Goal: Task Accomplishment & Management: Complete application form

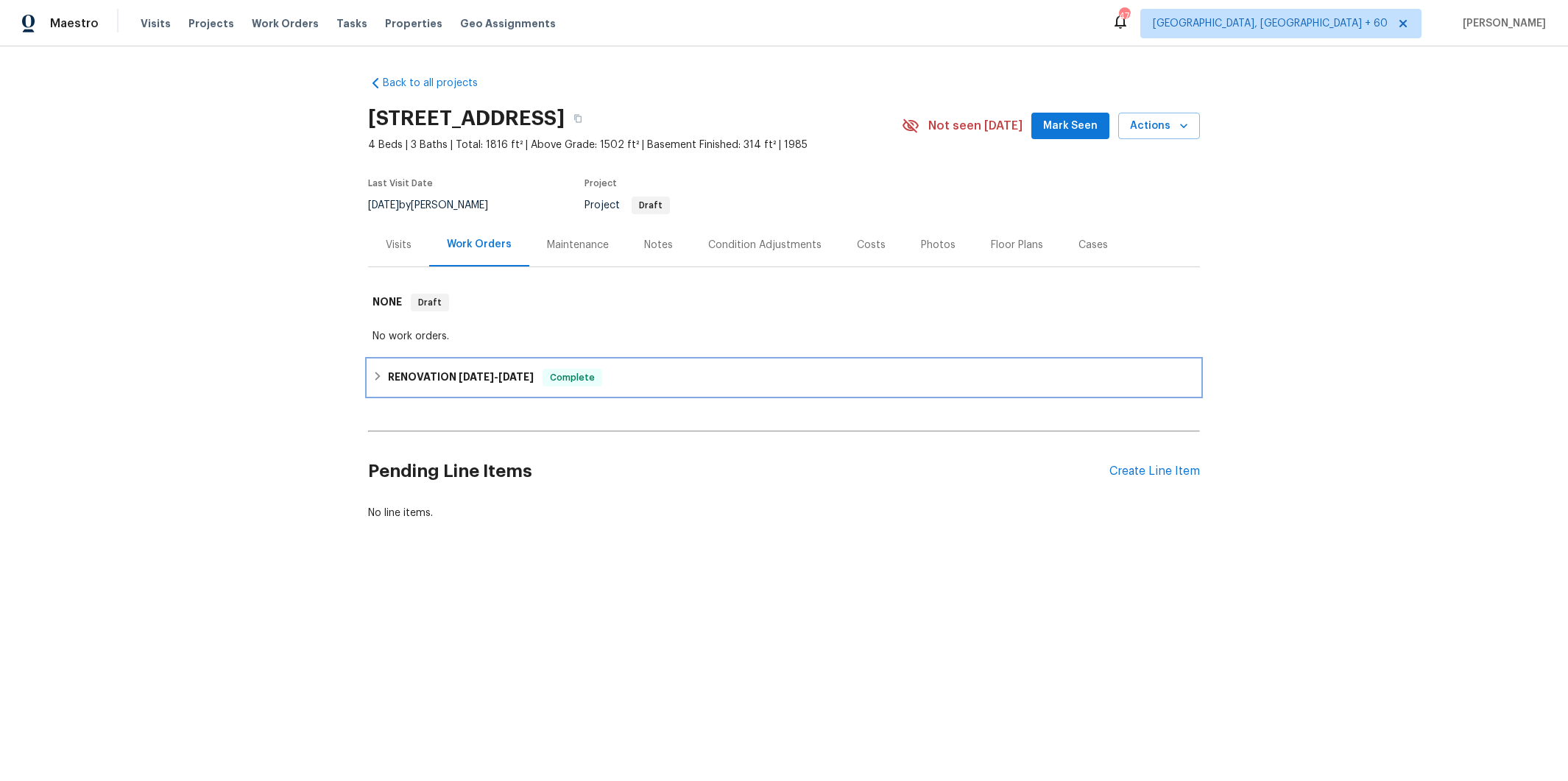
click at [696, 379] on div "RENOVATION [DATE] - [DATE] Complete" at bounding box center [784, 377] width 823 height 18
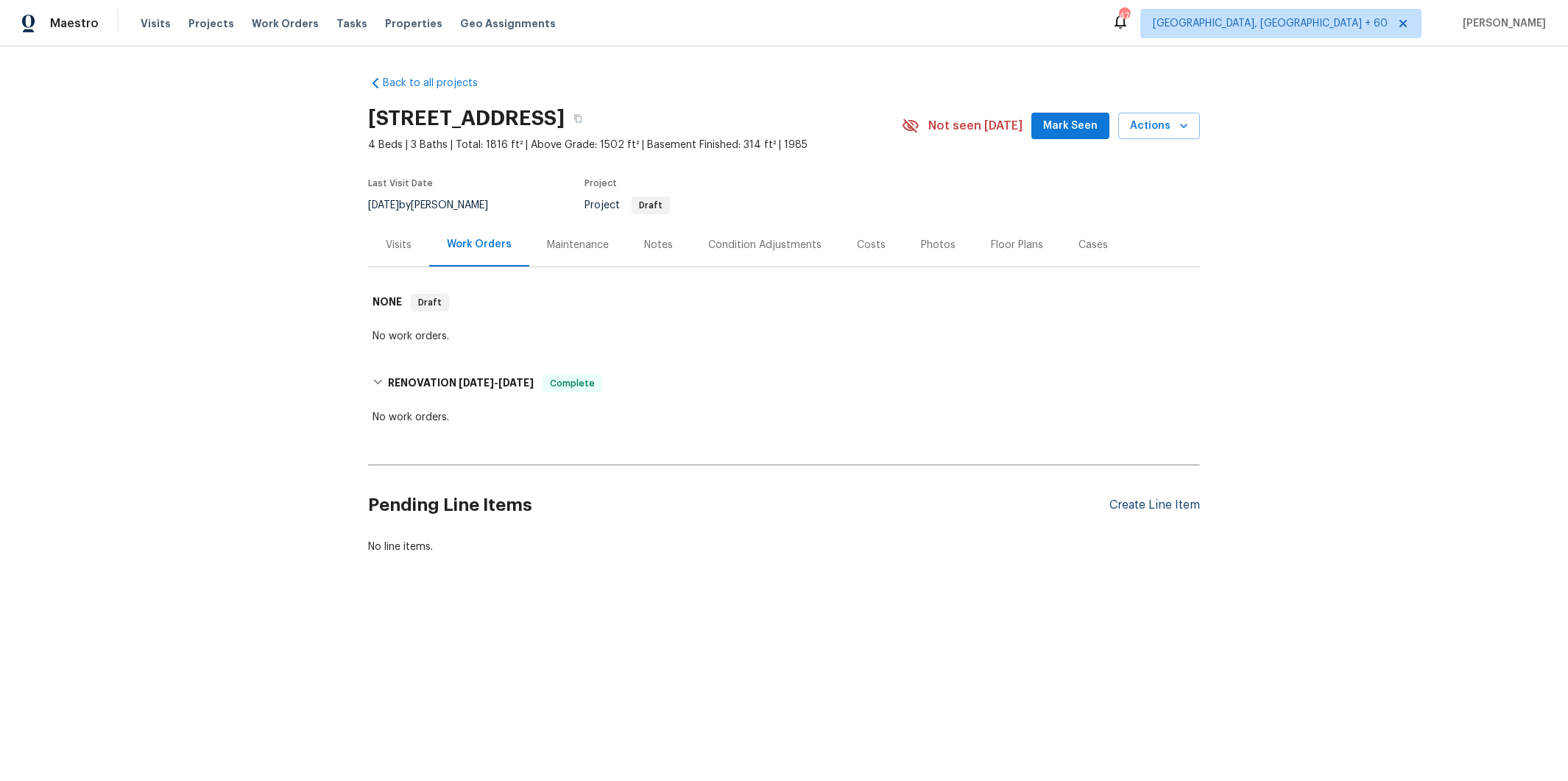
click at [1132, 502] on div "Create Line Item" at bounding box center [1155, 505] width 91 height 14
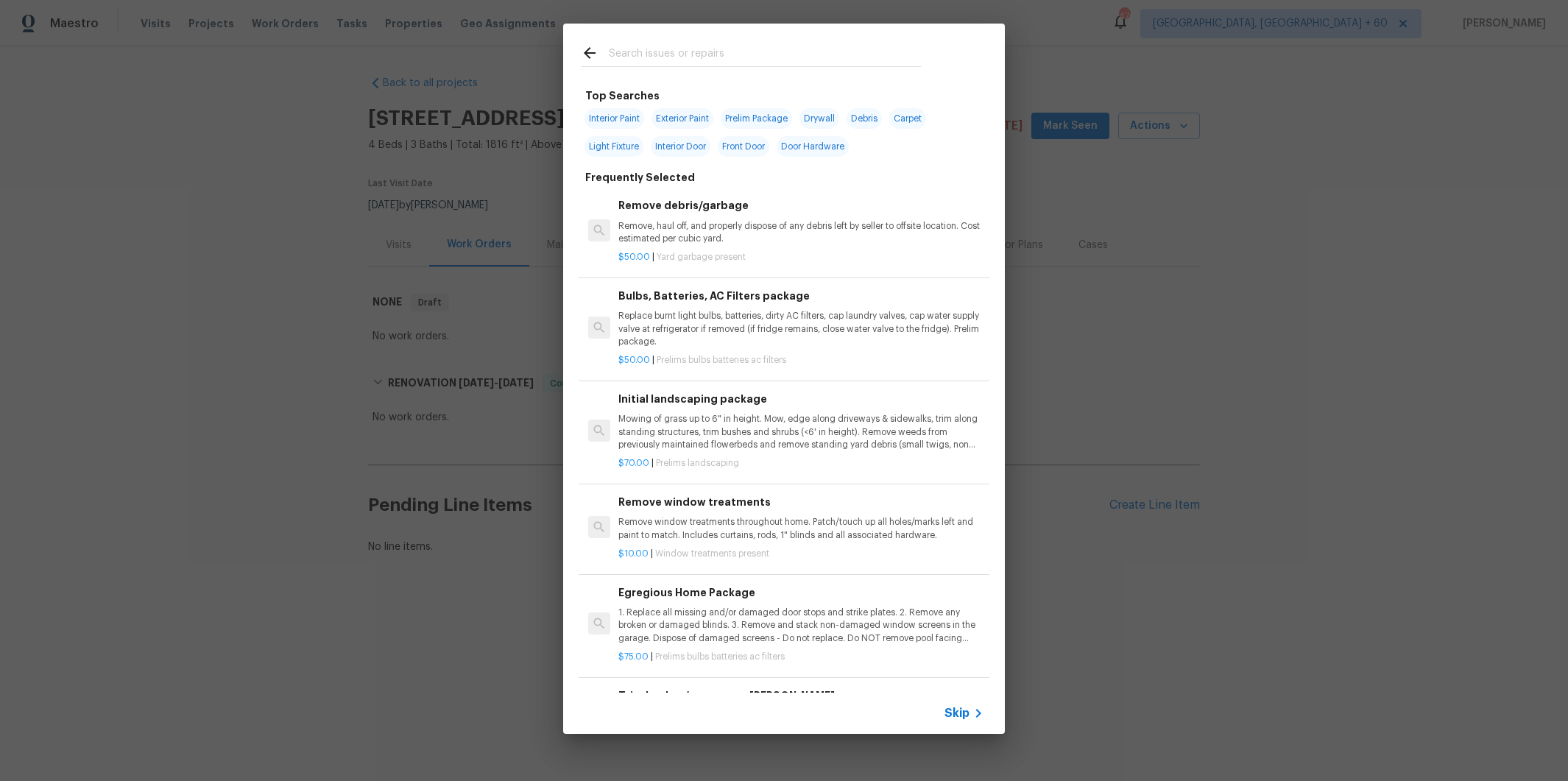
click at [702, 56] on input "text" at bounding box center [765, 55] width 312 height 22
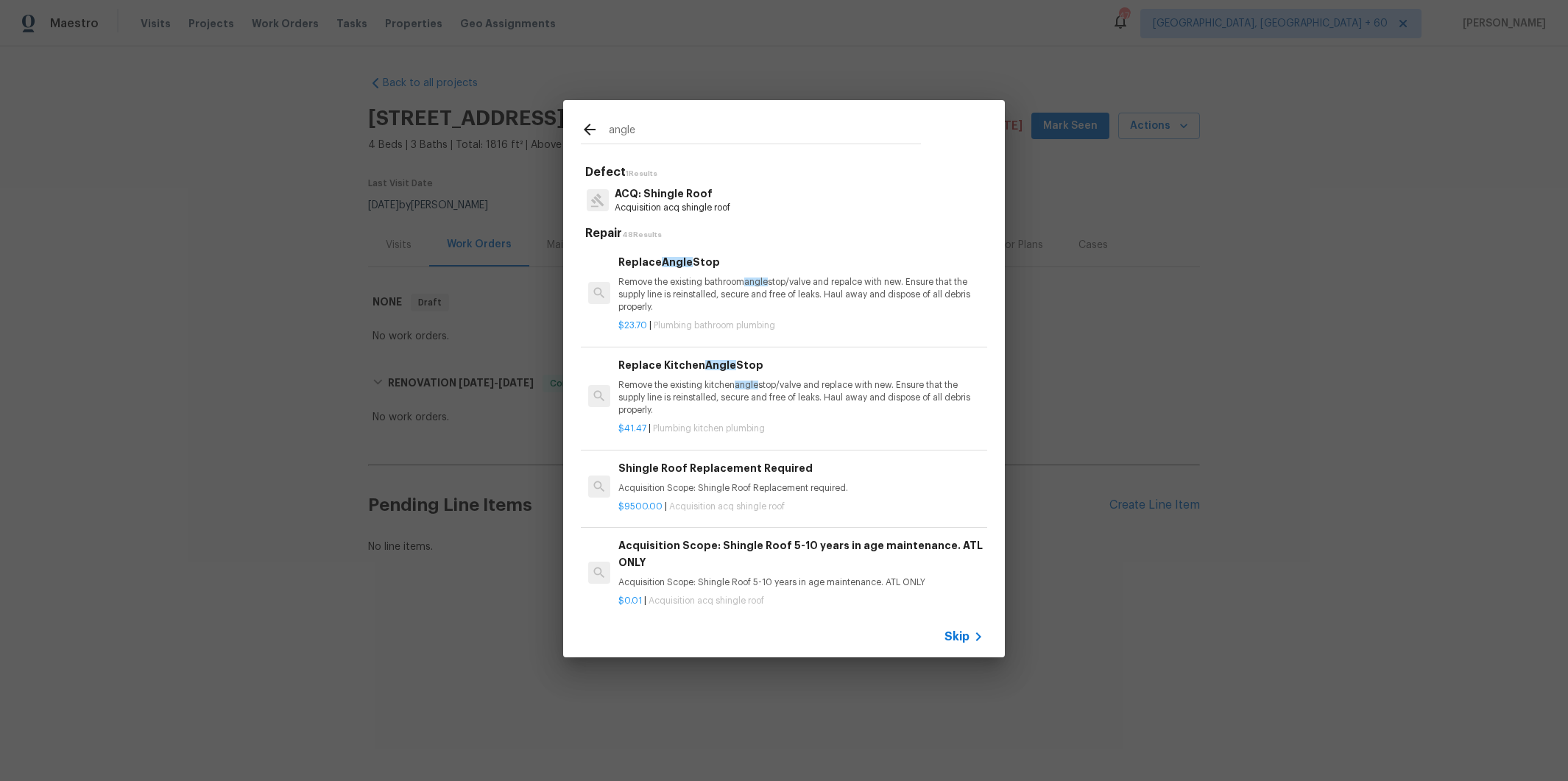
type input "angle"
click at [792, 285] on p "Remove the existing bathroom angle stop/valve and repalce with new. Ensure that…" at bounding box center [801, 295] width 365 height 37
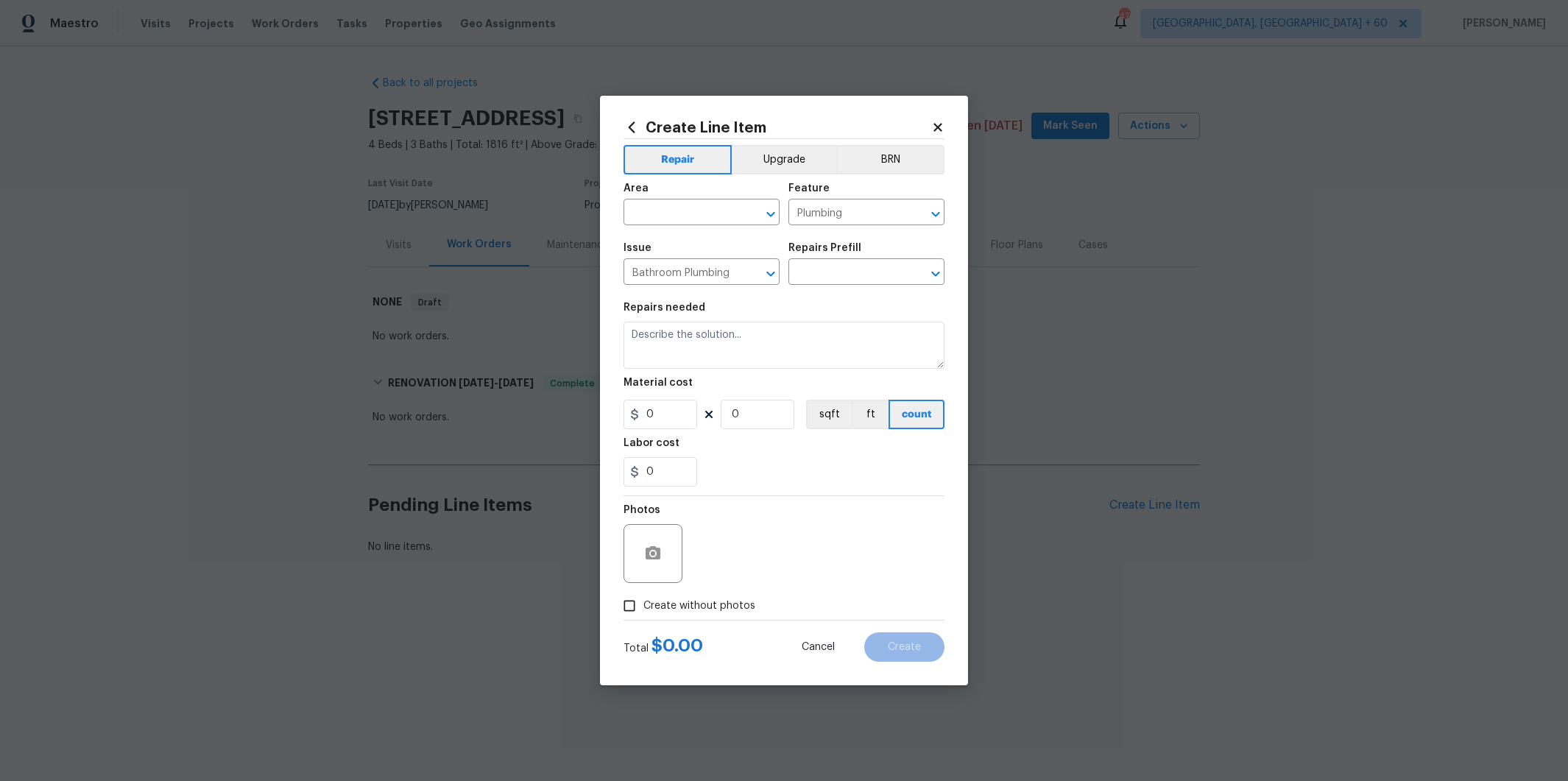
type textarea "Remove the existing bathroom angle stop/valve and repalce with new. Ensure that…"
type input "1"
type input "Replace Angle Stop $23.70"
type input "23.7"
click at [939, 126] on icon at bounding box center [938, 127] width 8 height 8
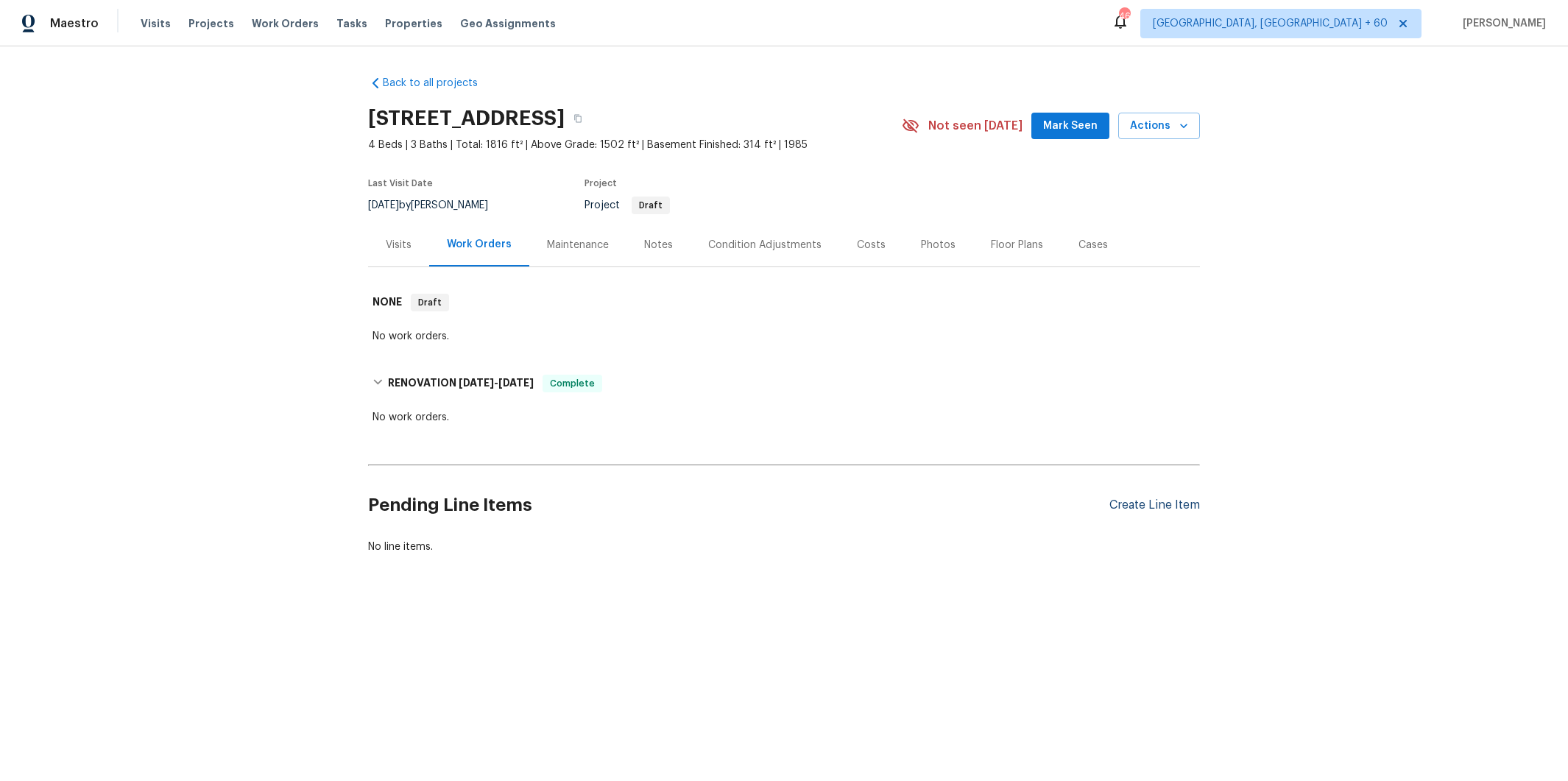
click at [1132, 507] on div "Create Line Item" at bounding box center [1155, 505] width 91 height 14
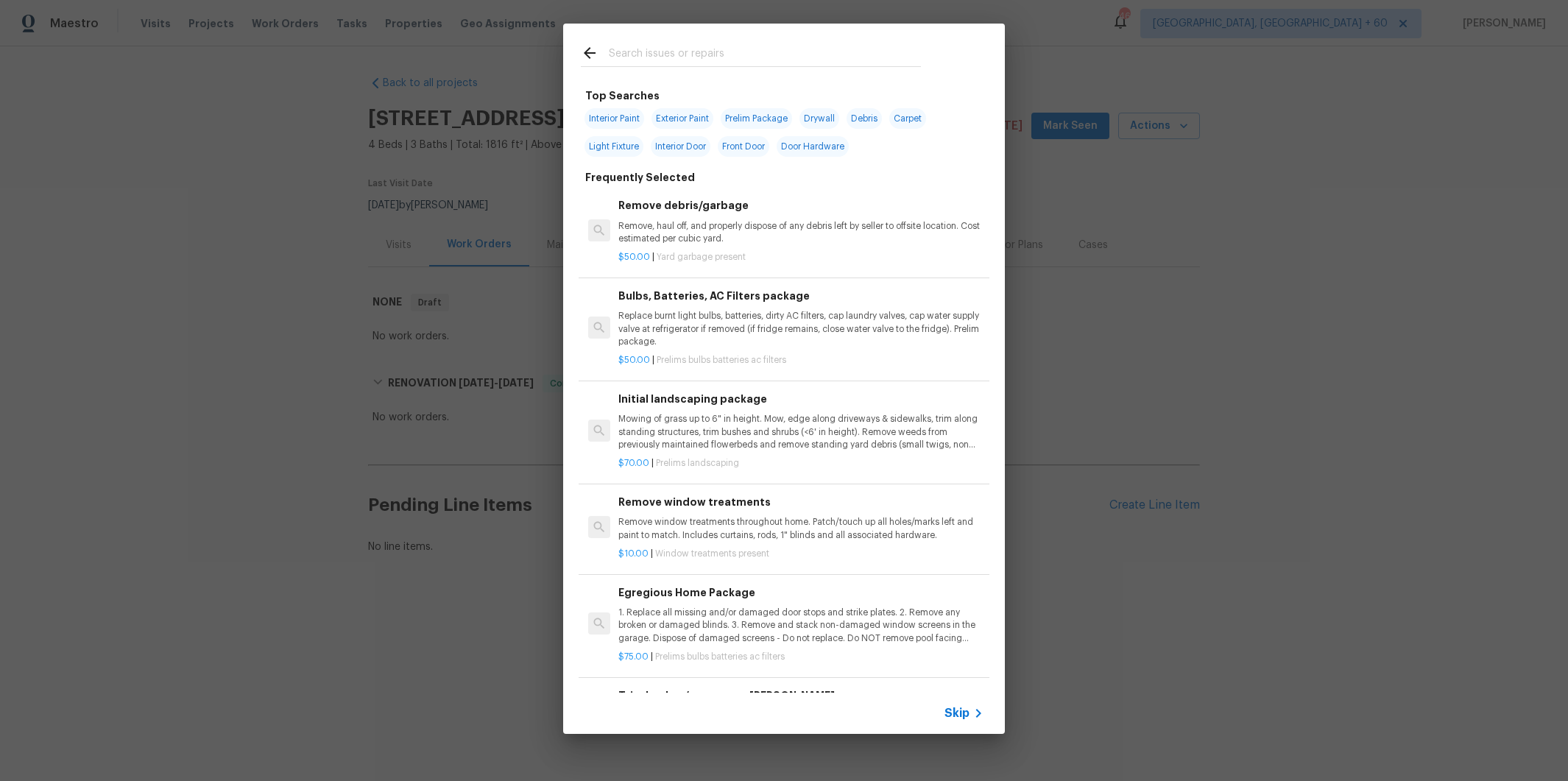
click at [1183, 459] on div "Top Searches Interior Paint Exterior Paint Prelim Package Drywall Debris Carpet…" at bounding box center [784, 379] width 1568 height 757
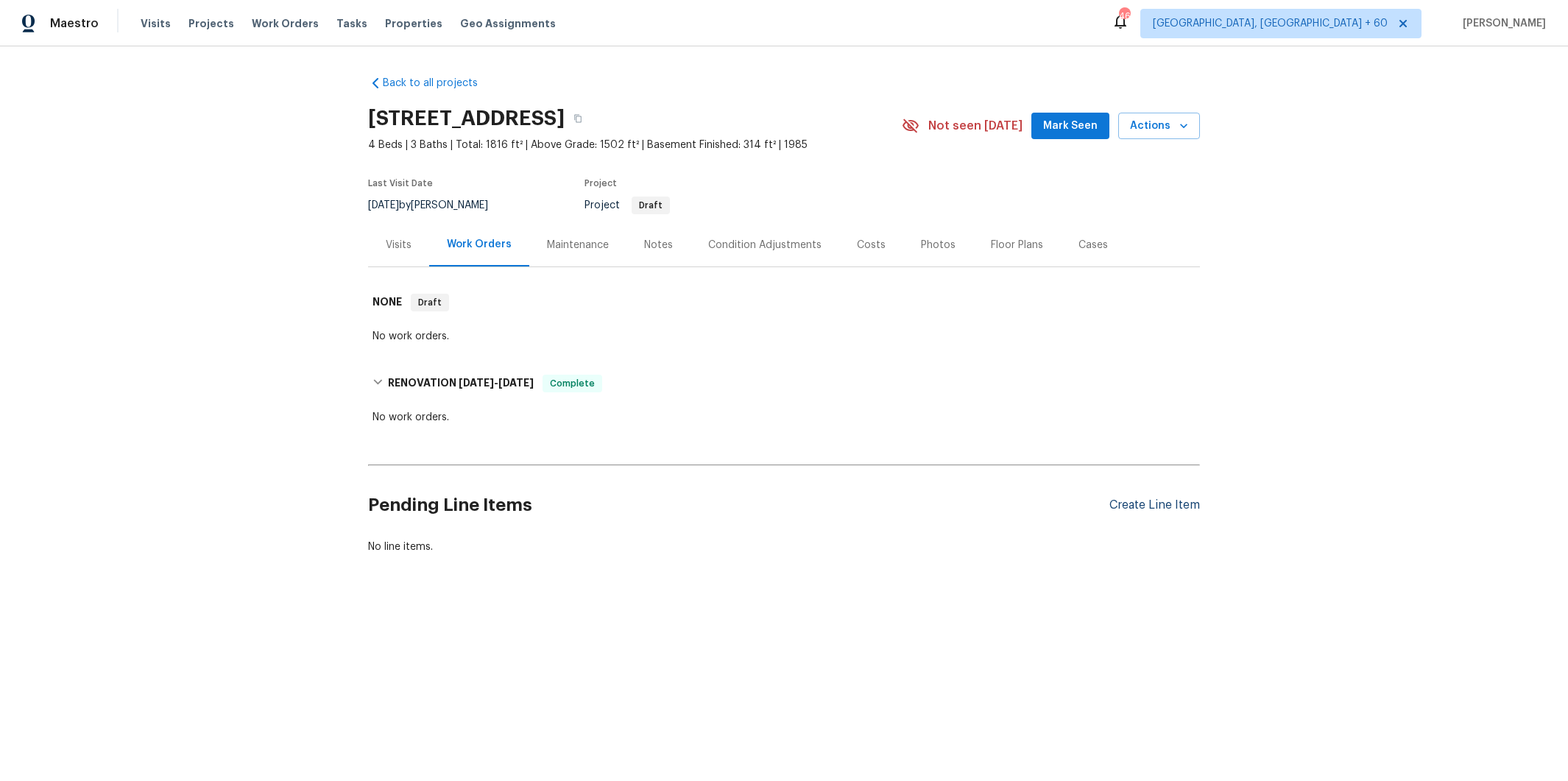
click at [1144, 503] on div "Create Line Item" at bounding box center [1155, 505] width 91 height 14
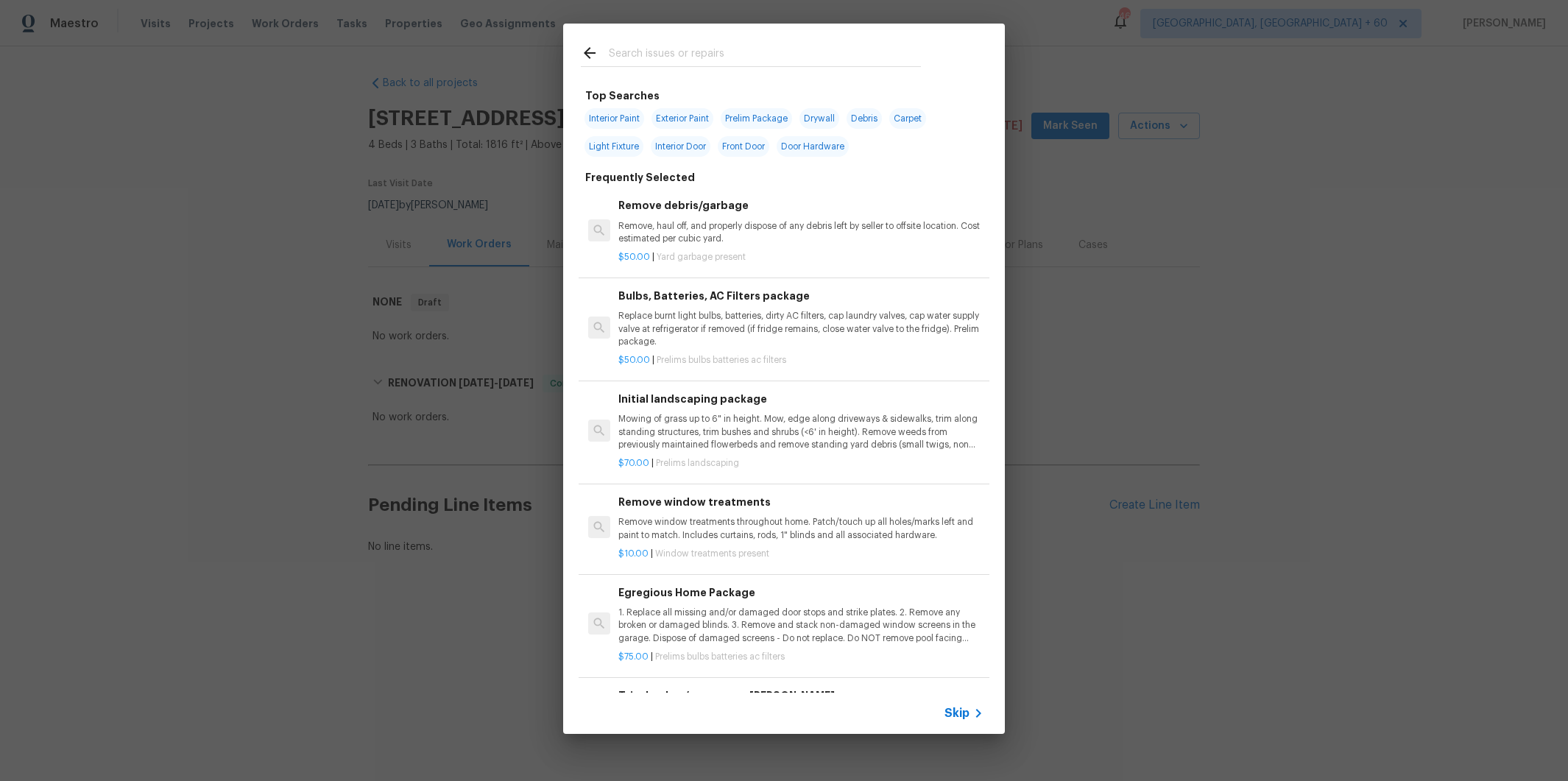
click at [670, 52] on input "text" at bounding box center [765, 55] width 312 height 22
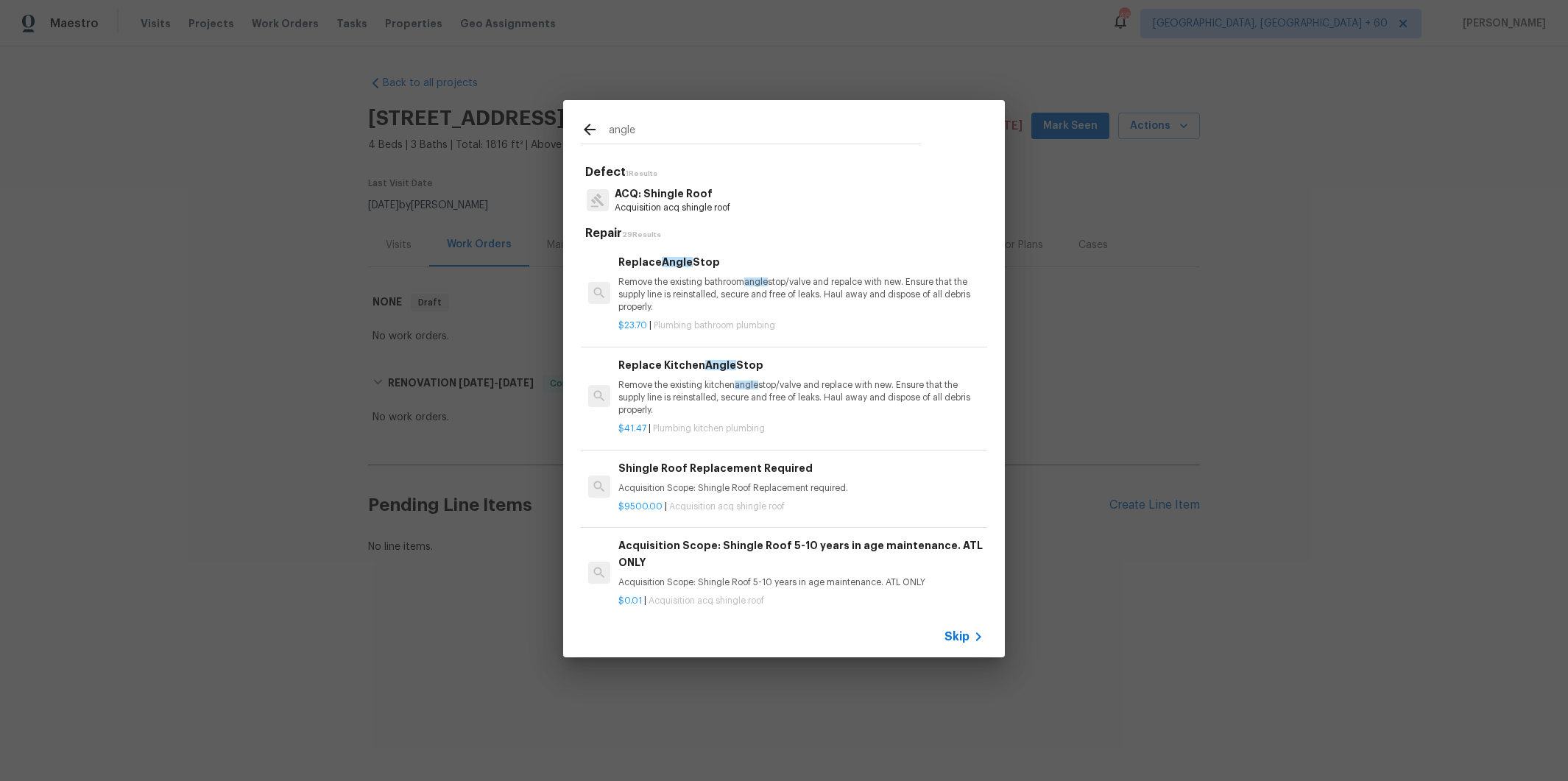
type input "angle"
click at [705, 294] on p "Remove the existing bathroom angle stop/valve and repalce with new. Ensure that…" at bounding box center [801, 295] width 365 height 37
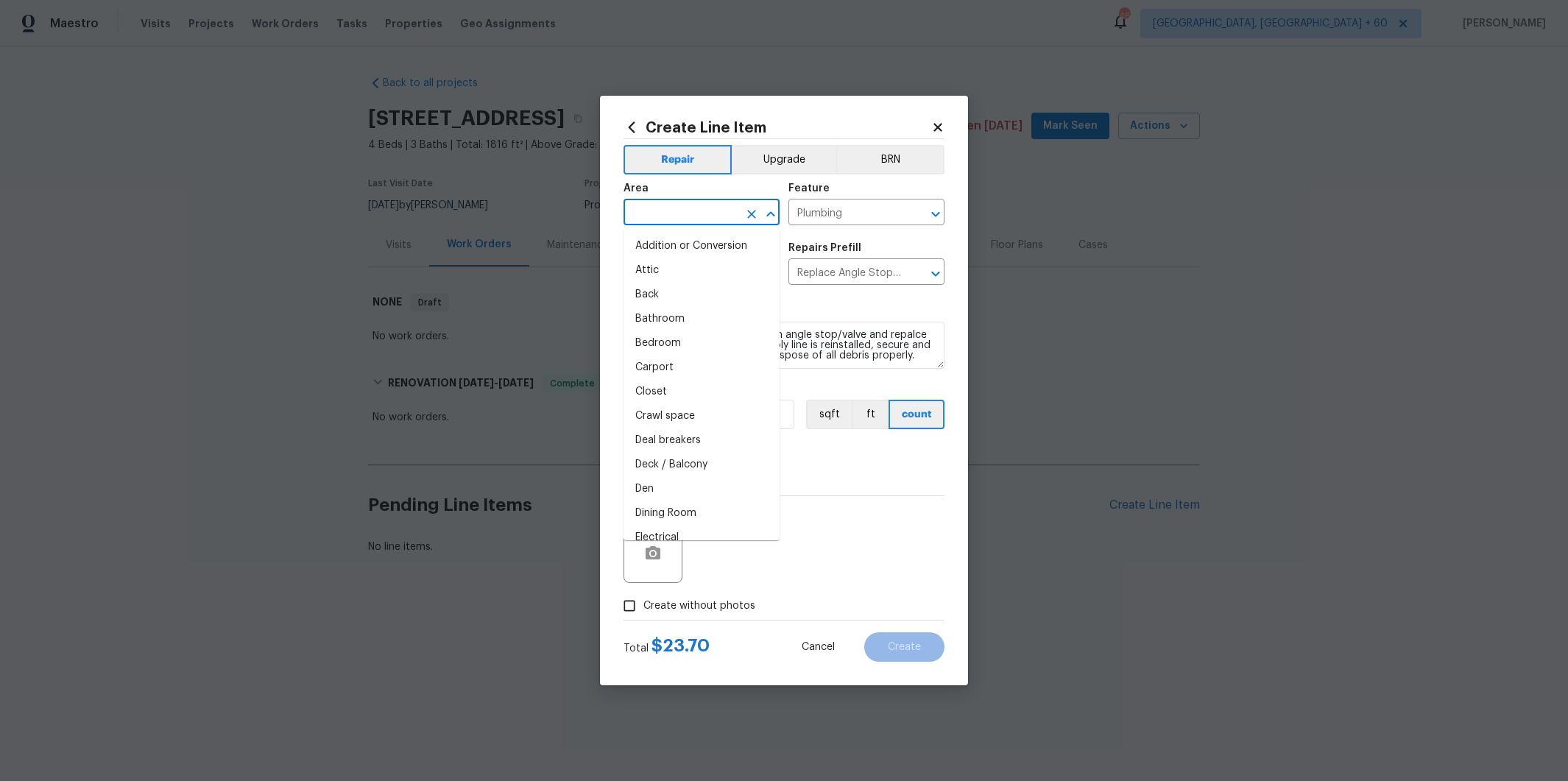
click at [680, 218] on input "text" at bounding box center [680, 213] width 115 height 23
click at [675, 318] on li "Bathroom" at bounding box center [701, 319] width 156 height 25
type input "Bathroom"
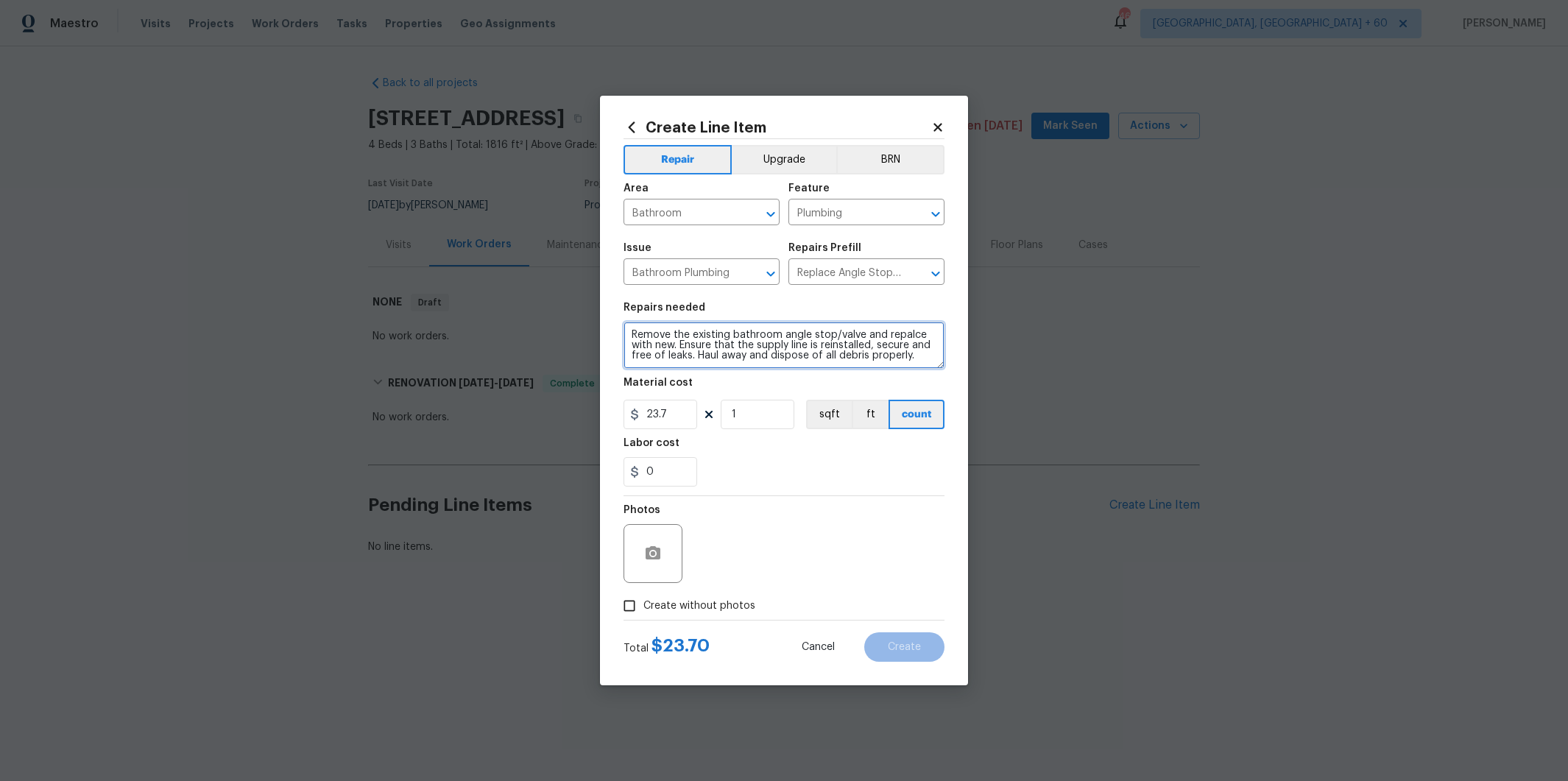
click at [917, 357] on textarea "Remove the existing bathroom angle stop/valve and repalce with new. Ensure that…" at bounding box center [784, 345] width 321 height 47
type textarea "Remove the existing bathroom angle stop/valve and repalce with new. Ensure that…"
click at [664, 564] on button "button" at bounding box center [653, 553] width 36 height 36
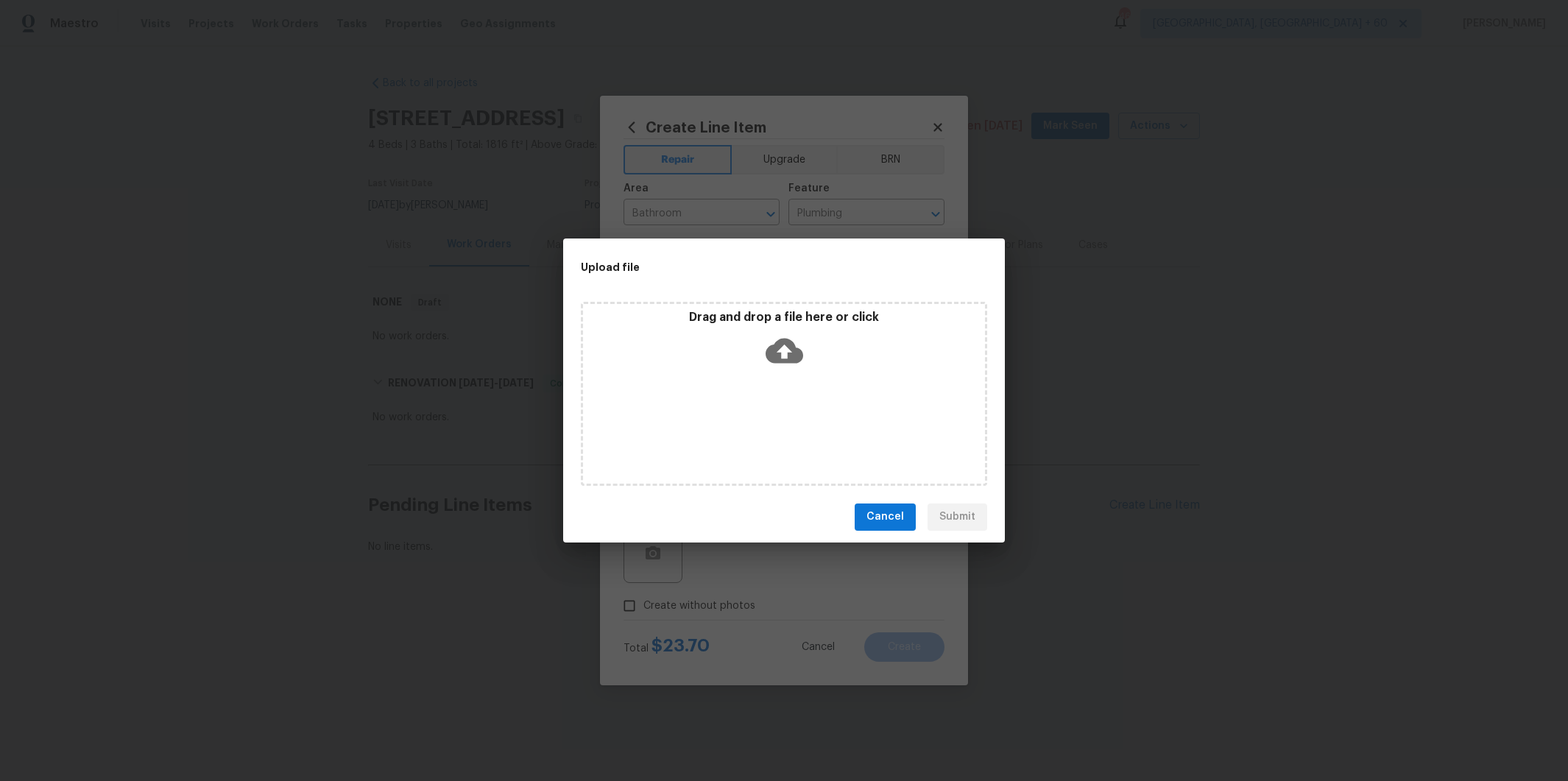
click at [892, 520] on span "Cancel" at bounding box center [885, 517] width 37 height 19
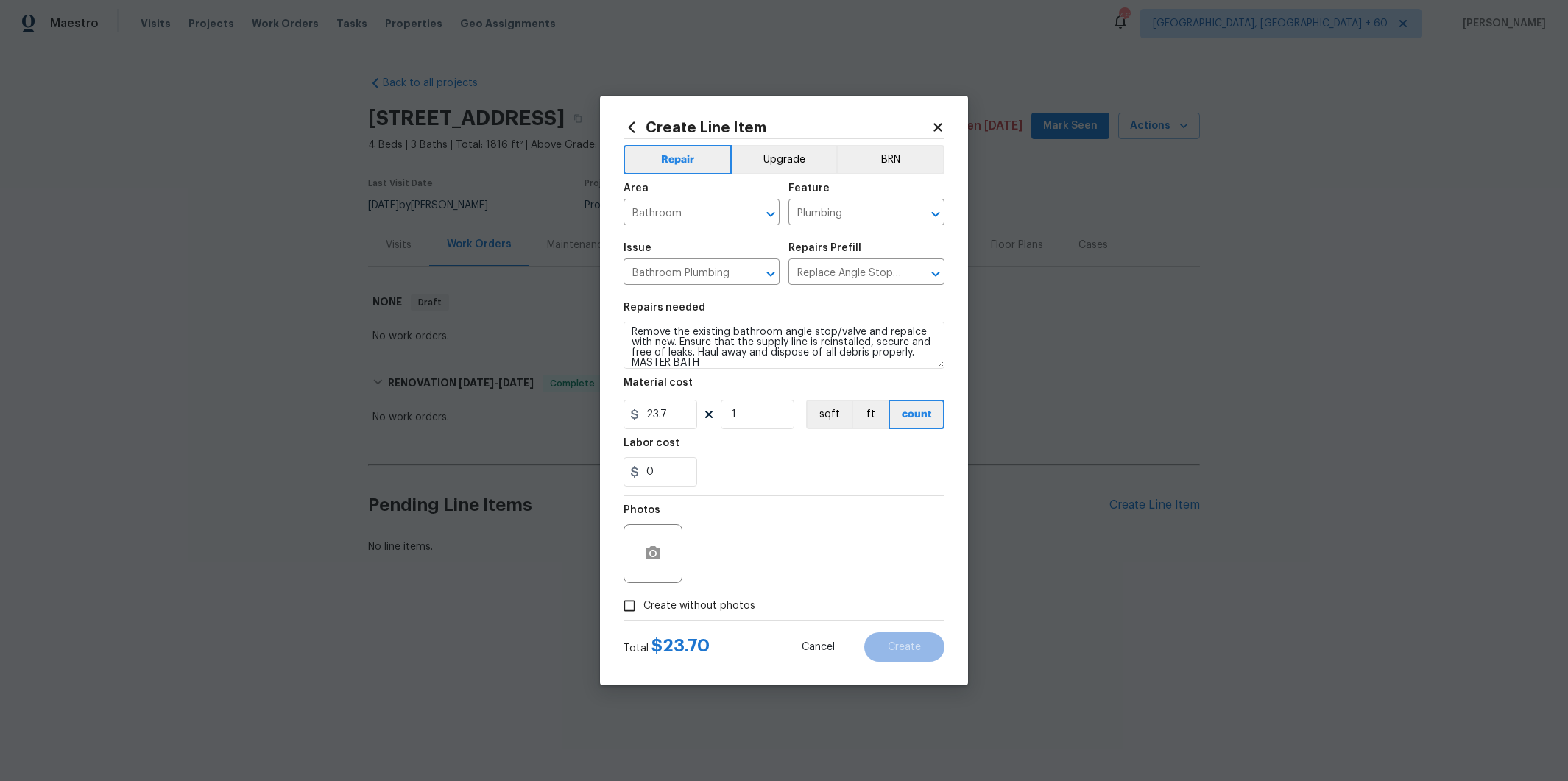
click at [652, 601] on span "Create without photos" at bounding box center [700, 606] width 112 height 15
click at [643, 601] on input "Create without photos" at bounding box center [629, 605] width 28 height 28
checkbox input "true"
click at [765, 548] on textarea at bounding box center [819, 553] width 250 height 59
type textarea "test"
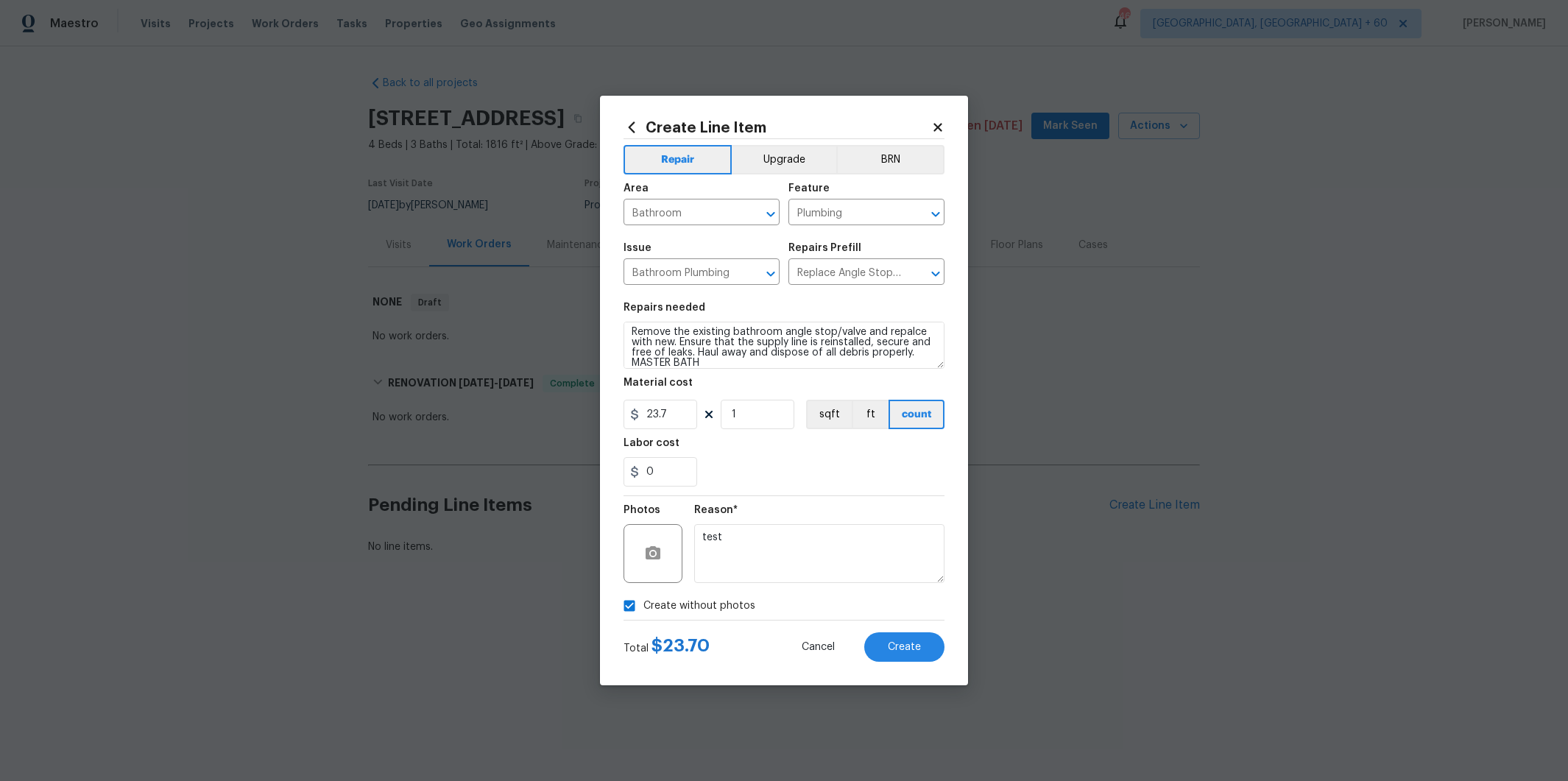
click at [634, 135] on icon at bounding box center [631, 126] width 16 height 16
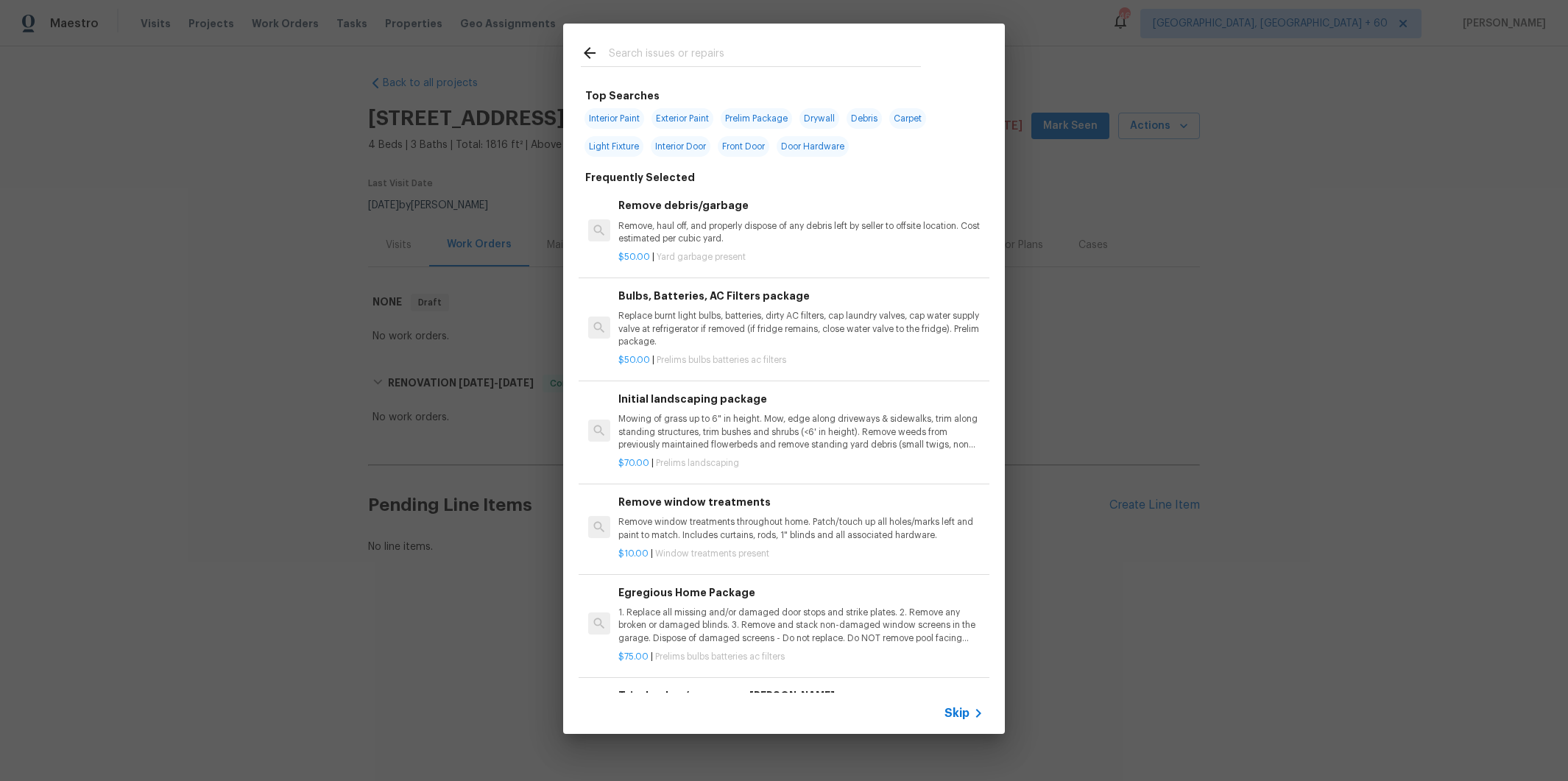
click at [698, 57] on input "text" at bounding box center [765, 55] width 312 height 22
click at [963, 711] on span "Skip" at bounding box center [957, 713] width 25 height 14
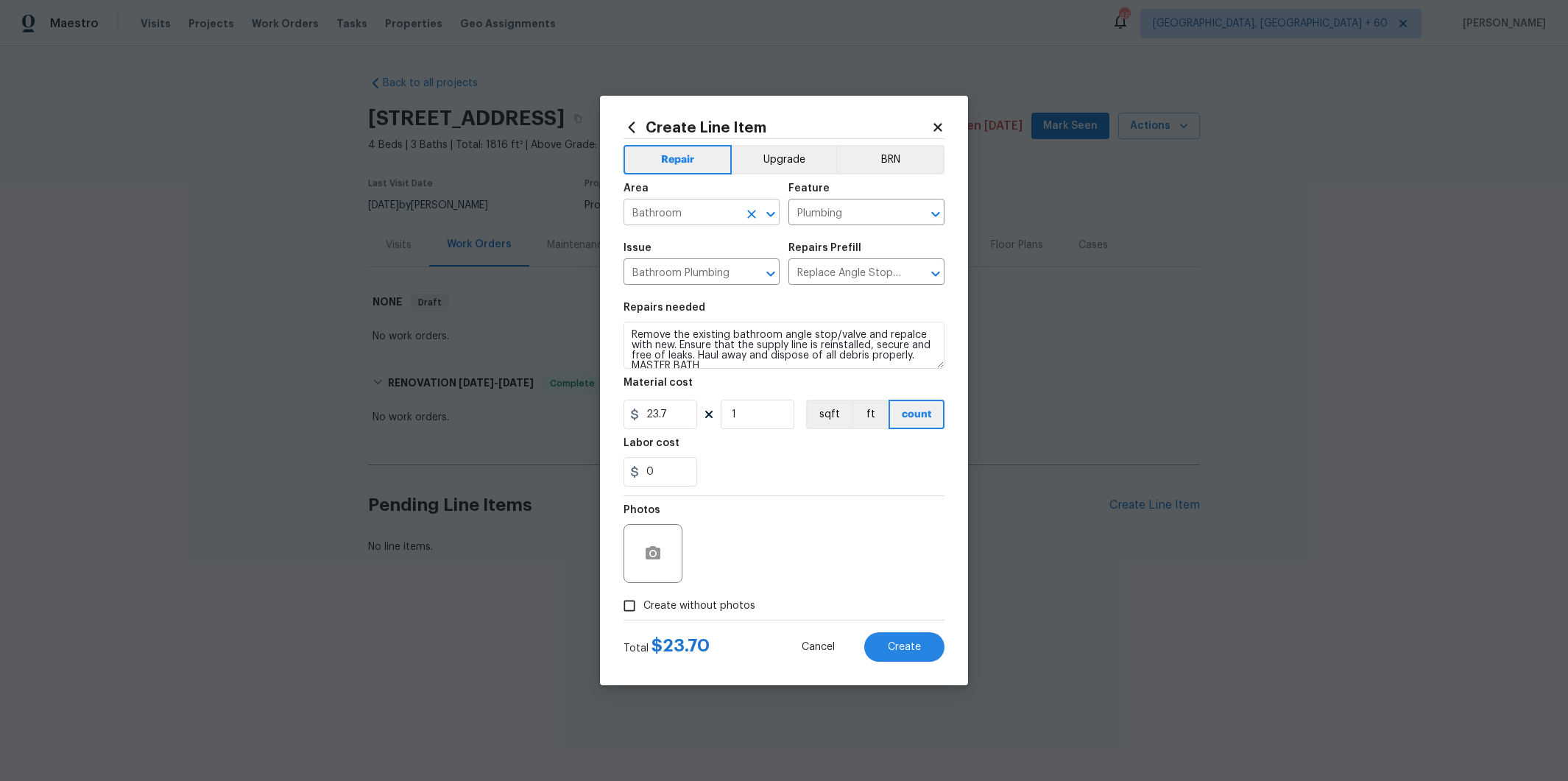
click at [756, 211] on icon "Clear" at bounding box center [751, 214] width 14 height 14
click at [939, 119] on div "Create Line Item Repair Upgrade BRN Area ​ Feature Plumbing ​ Issue Bathroom Pl…" at bounding box center [784, 390] width 368 height 590
click at [939, 123] on icon at bounding box center [938, 127] width 14 height 14
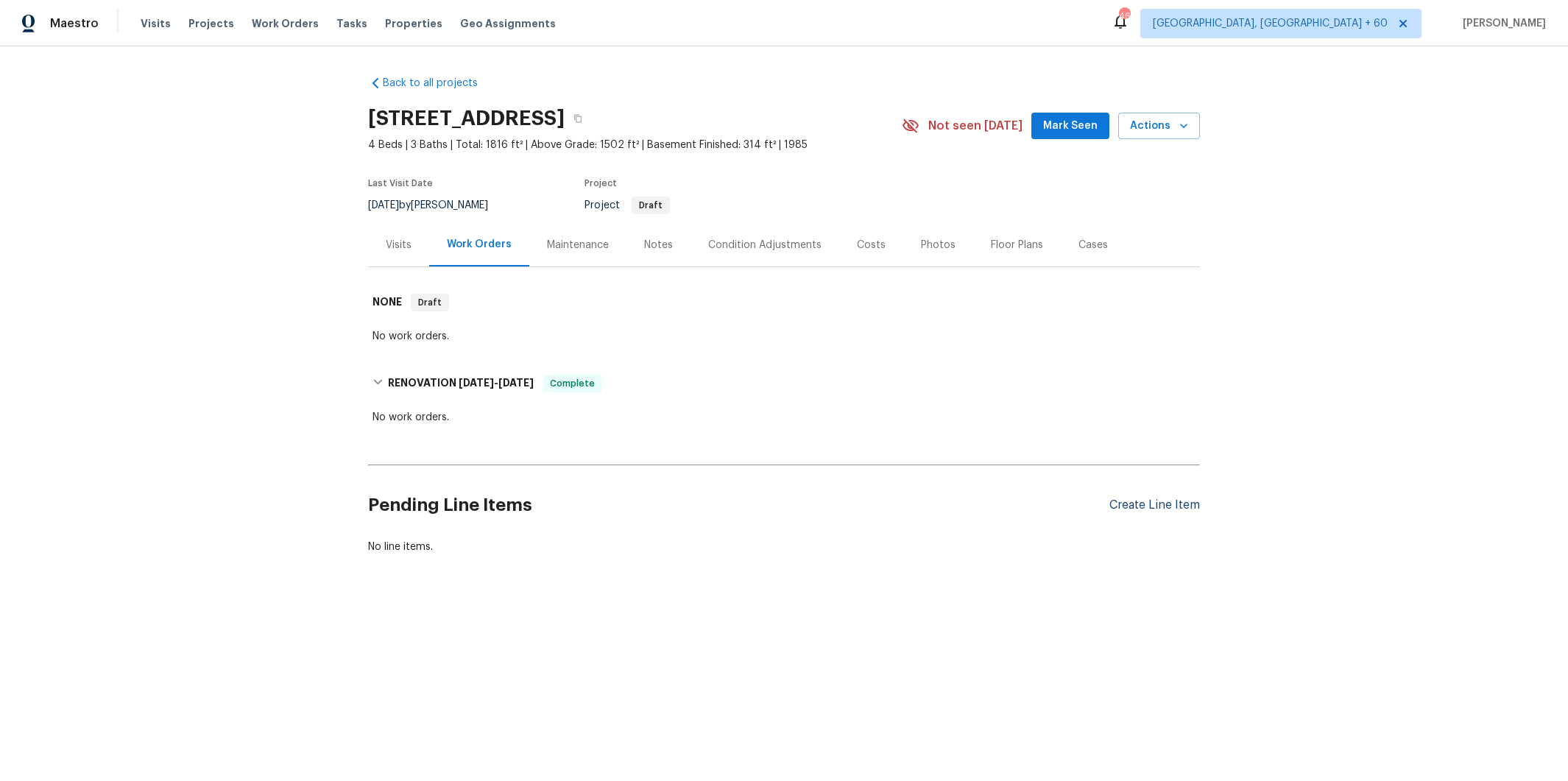
click at [1121, 502] on div "Create Line Item" at bounding box center [1155, 505] width 91 height 14
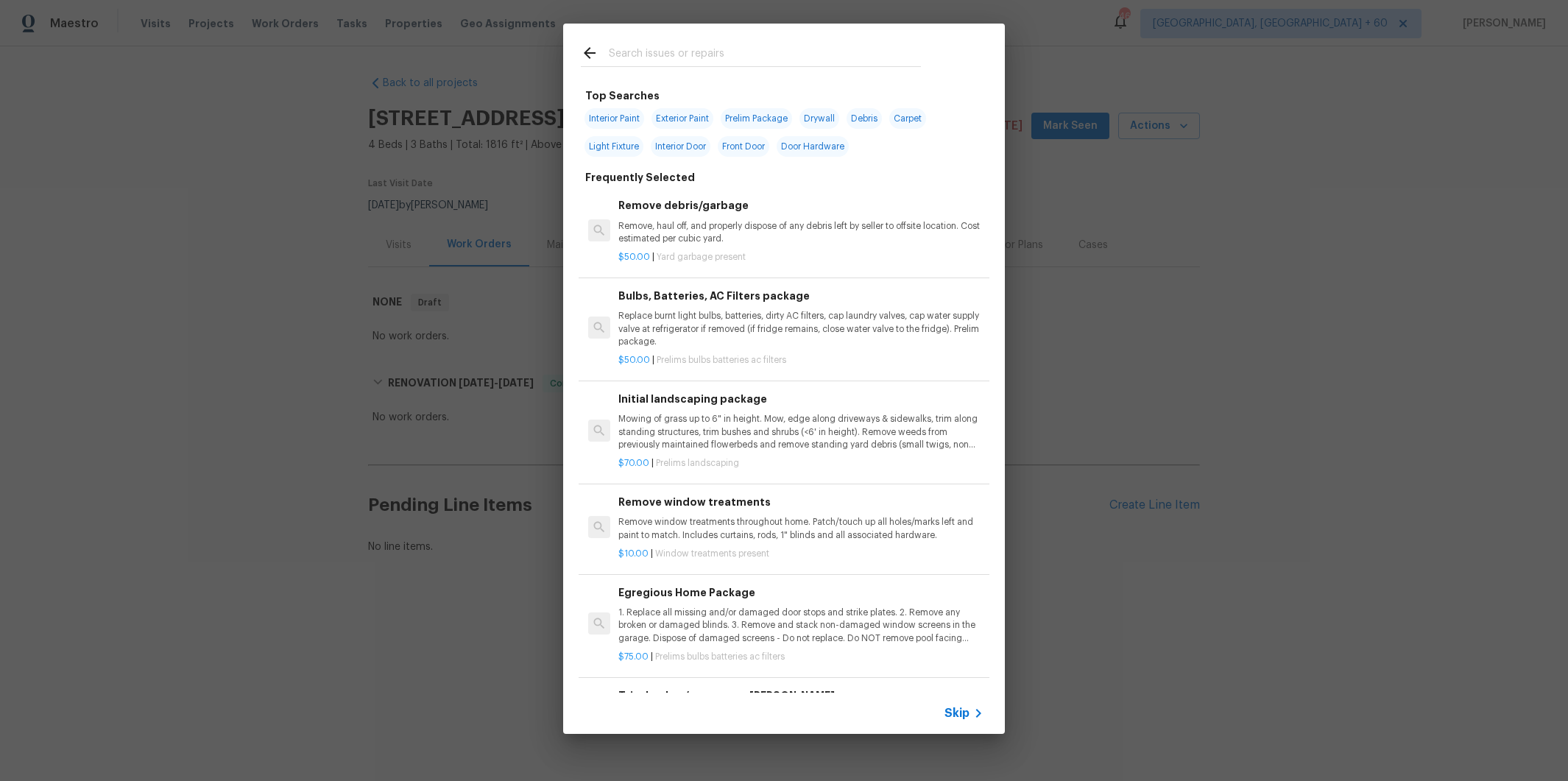
click at [953, 719] on span "Skip" at bounding box center [957, 713] width 25 height 14
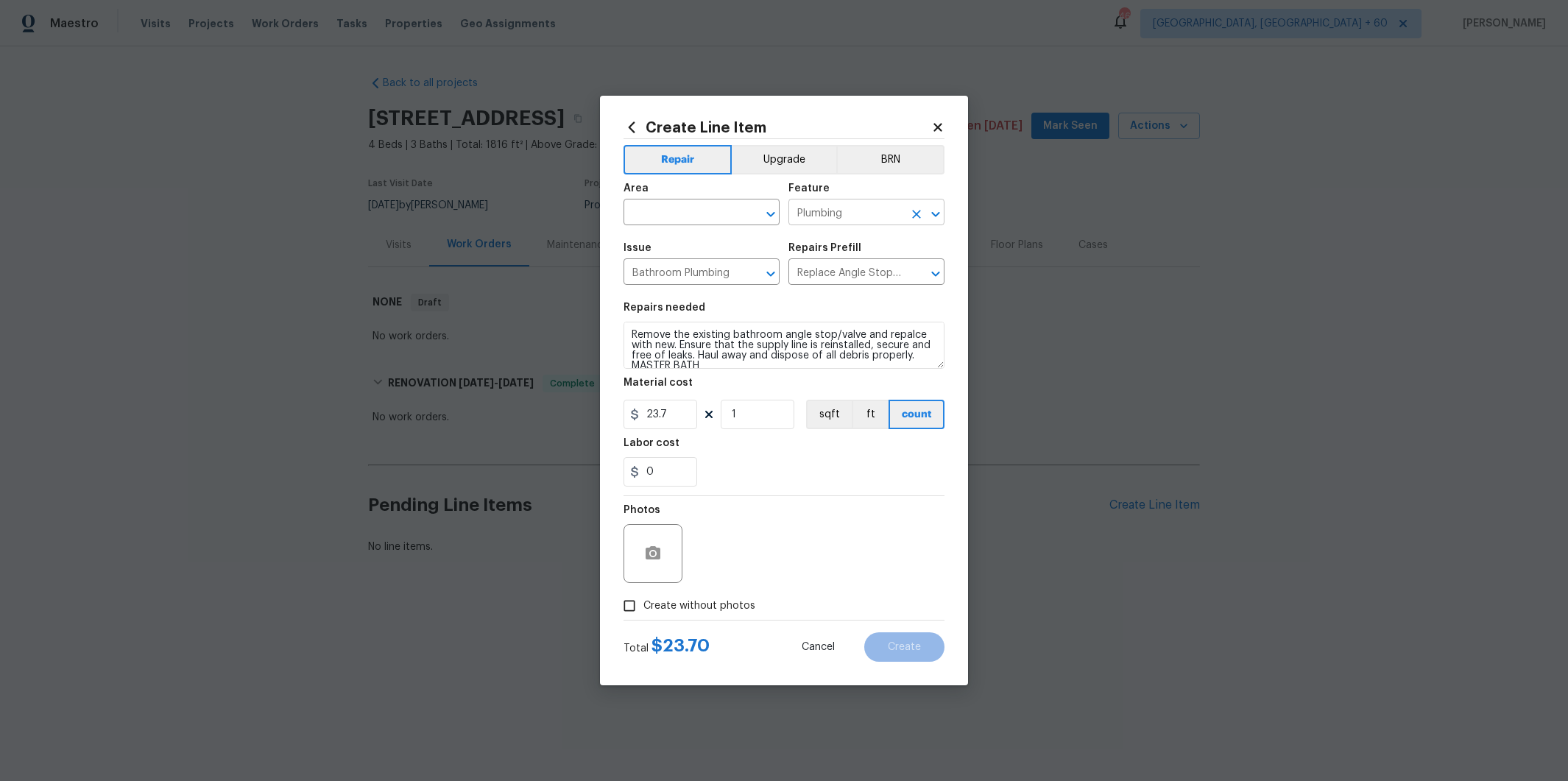
click at [913, 213] on icon "Clear" at bounding box center [916, 214] width 14 height 14
click at [750, 275] on icon "Clear" at bounding box center [751, 273] width 14 height 14
click at [917, 275] on icon "Clear" at bounding box center [916, 273] width 14 height 14
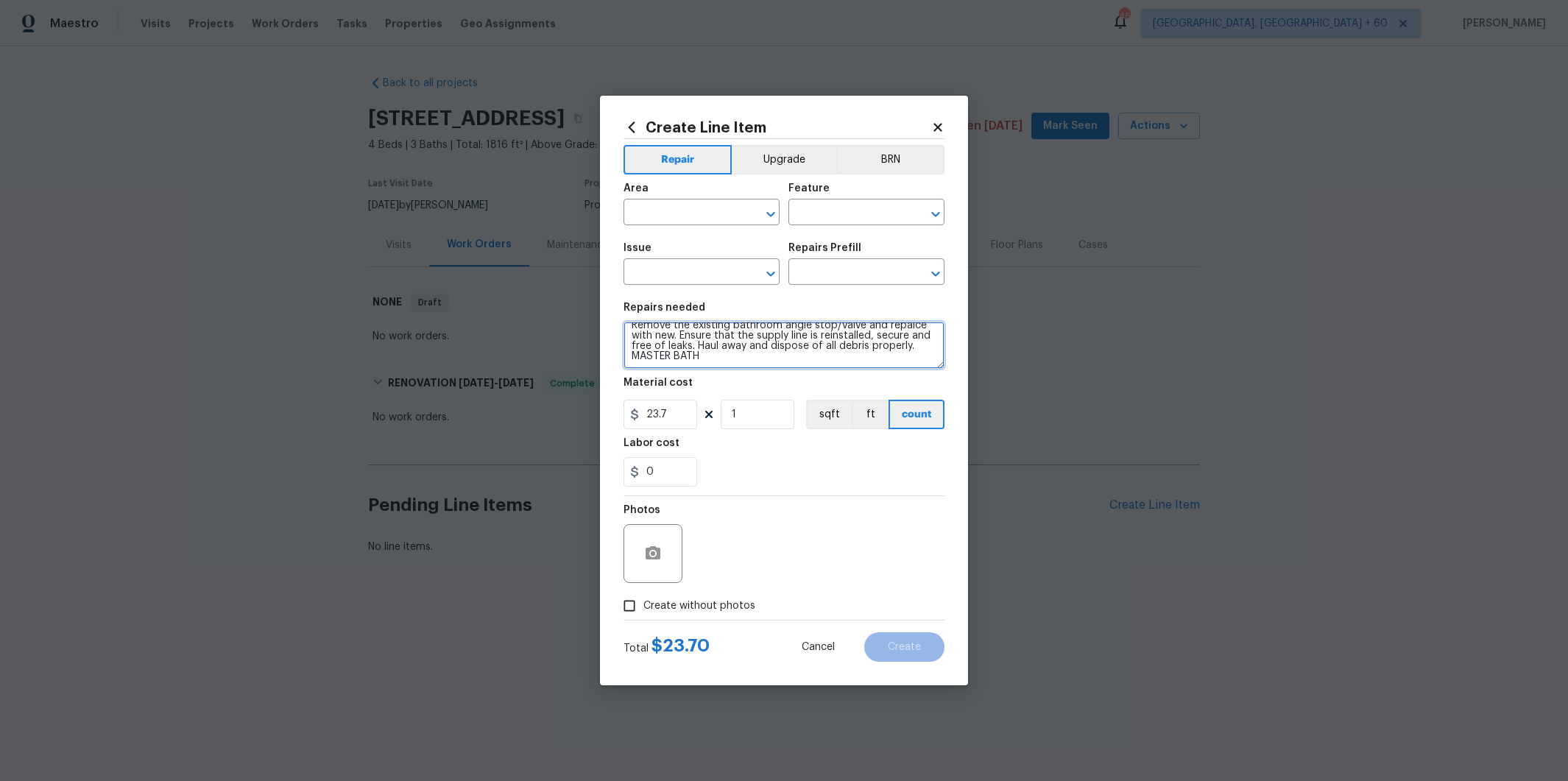
scroll to position [0, 0]
drag, startPoint x: 745, startPoint y: 360, endPoint x: 594, endPoint y: 308, distance: 159.7
click at [594, 308] on div "Create Line Item Repair Upgrade BRN Area ​ Feature ​ Issue ​ Repairs Prefill ​ …" at bounding box center [784, 390] width 1568 height 781
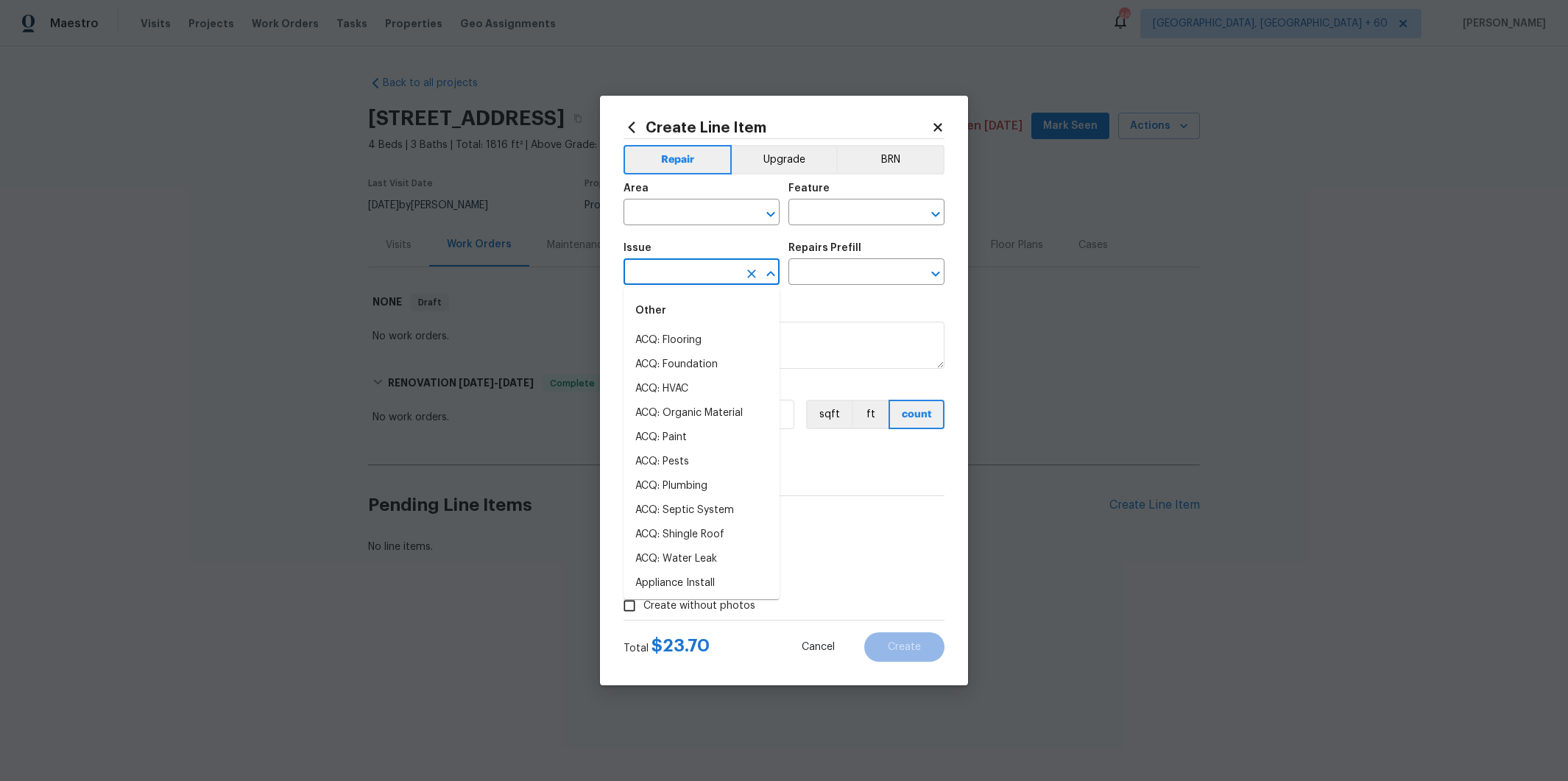
click at [665, 271] on input "text" at bounding box center [680, 273] width 115 height 23
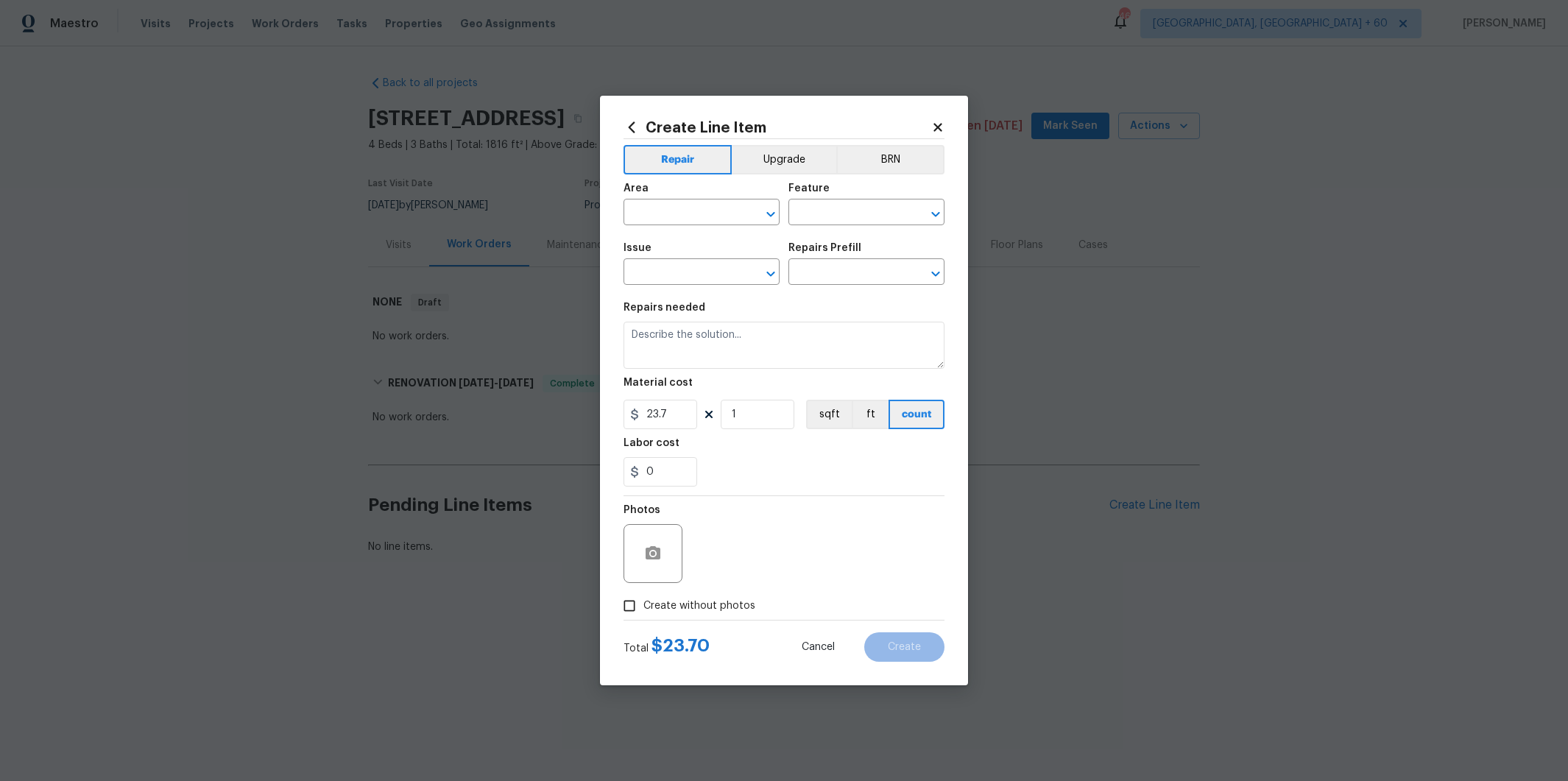
click at [632, 126] on icon at bounding box center [631, 126] width 16 height 16
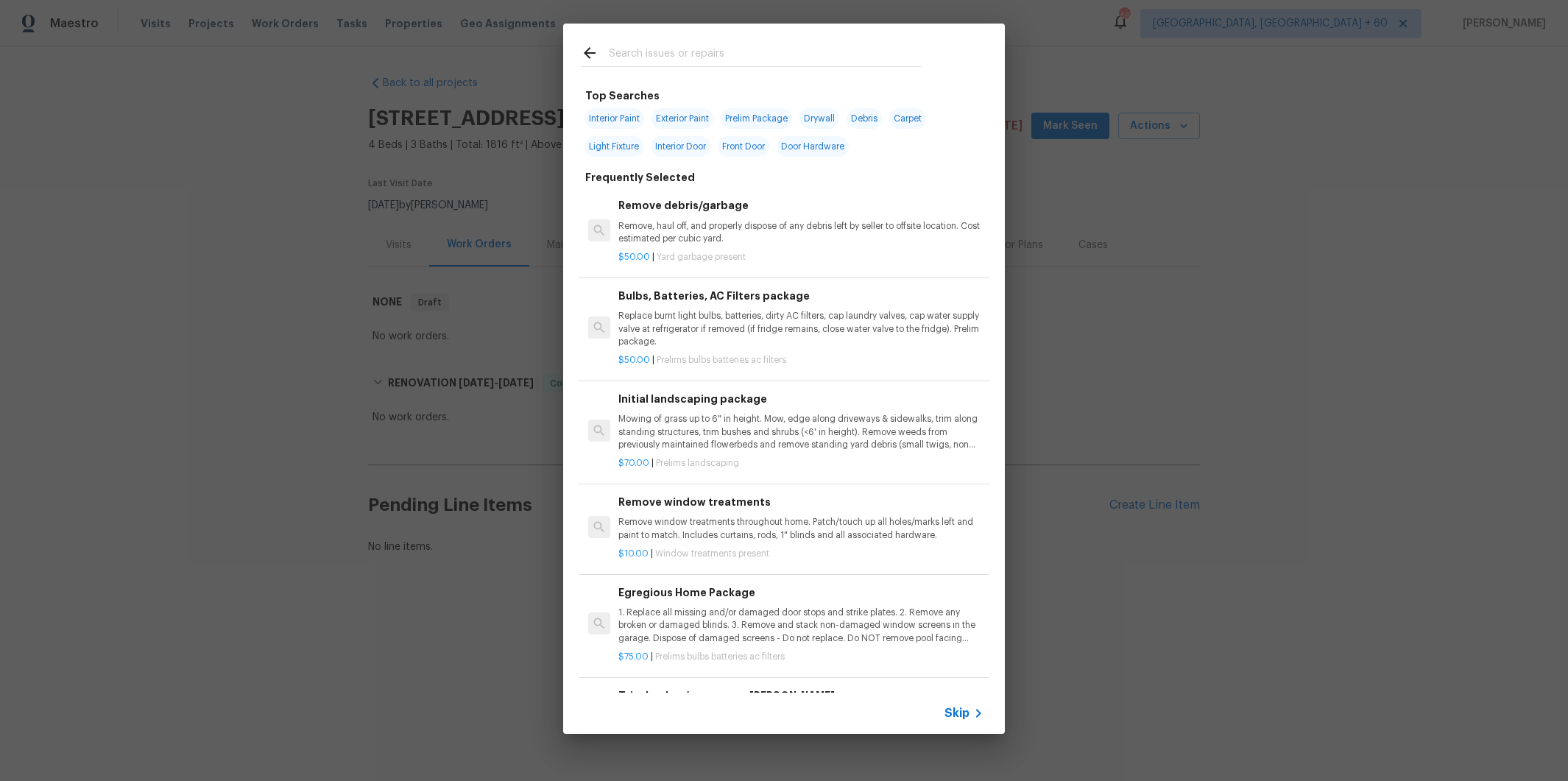
click at [648, 58] on input "text" at bounding box center [765, 55] width 312 height 22
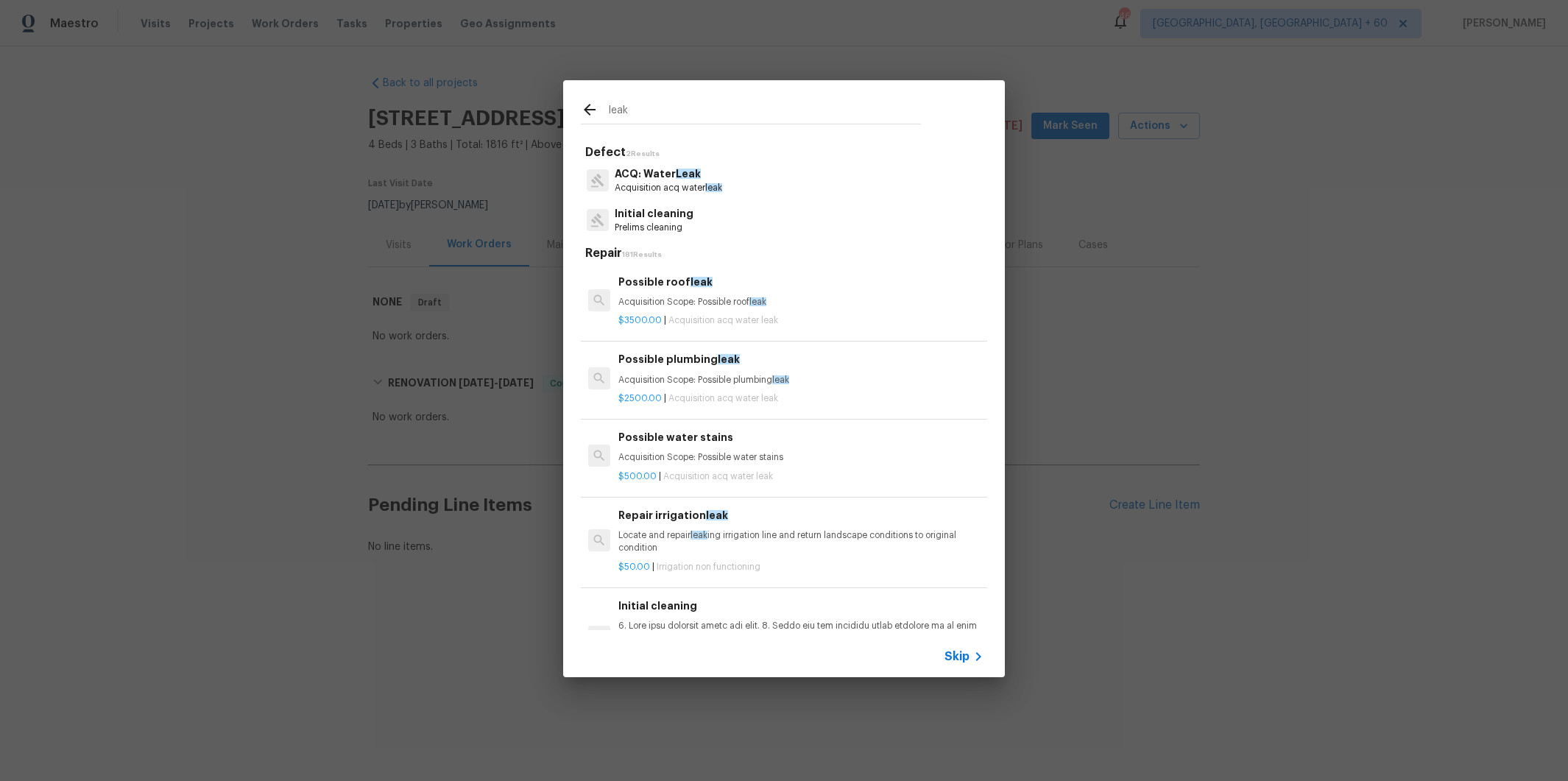
type input "leak"
click at [588, 108] on icon at bounding box center [589, 110] width 18 height 18
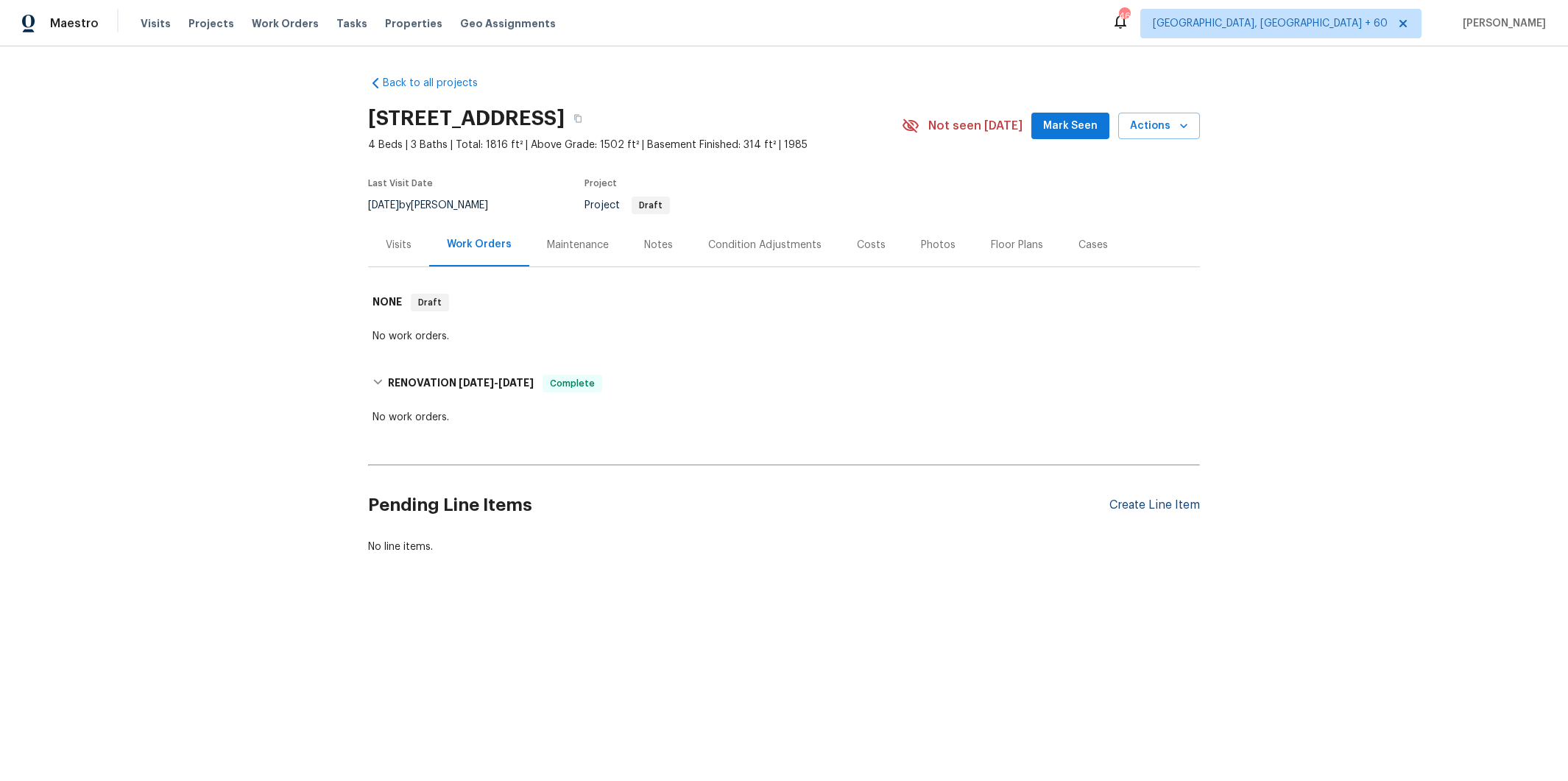
click at [1149, 509] on div "Create Line Item" at bounding box center [1155, 505] width 91 height 14
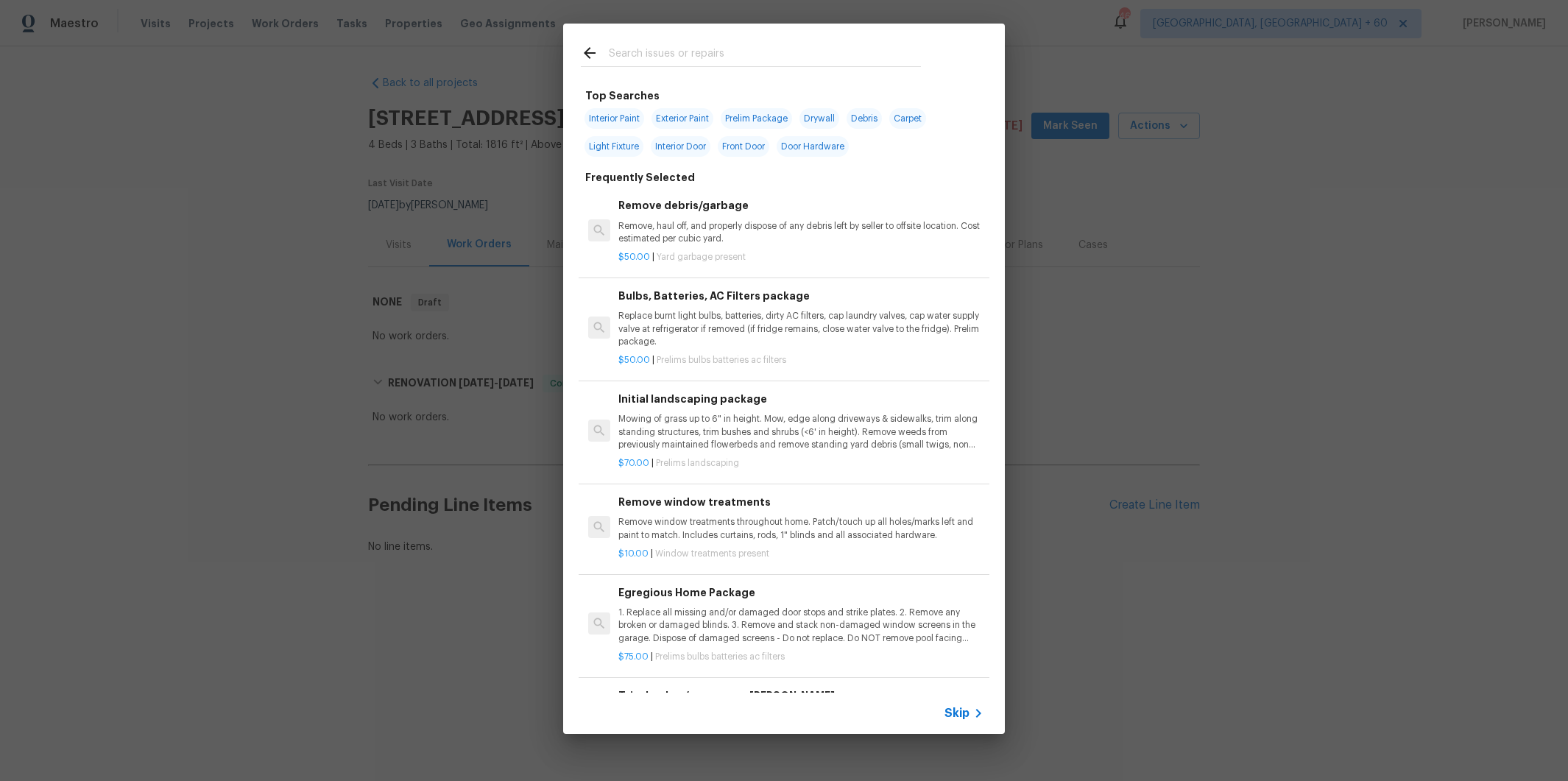
click at [961, 717] on span "Skip" at bounding box center [957, 713] width 25 height 14
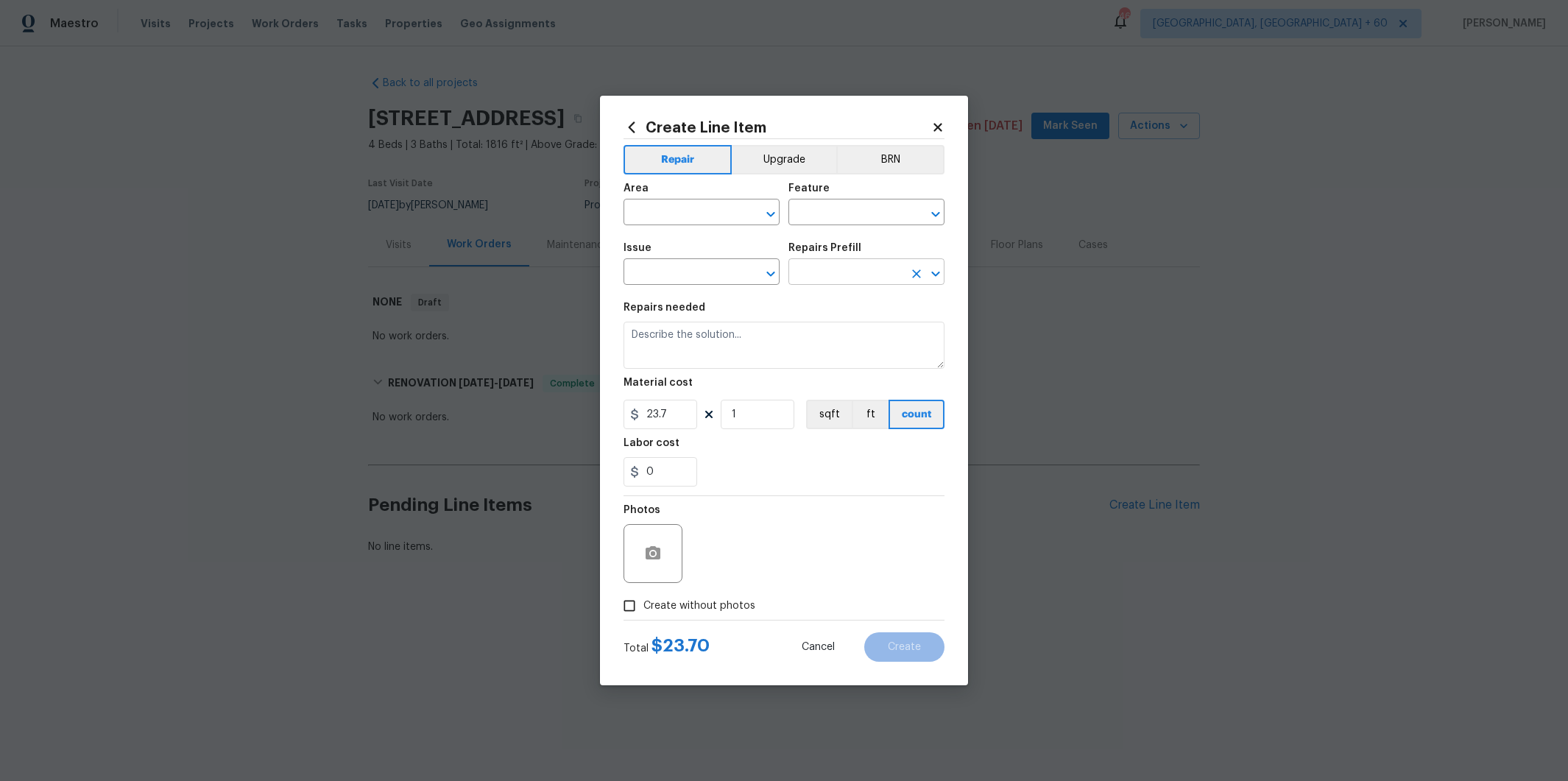
click at [834, 271] on input "text" at bounding box center [846, 273] width 115 height 23
click at [937, 129] on icon at bounding box center [938, 127] width 8 height 8
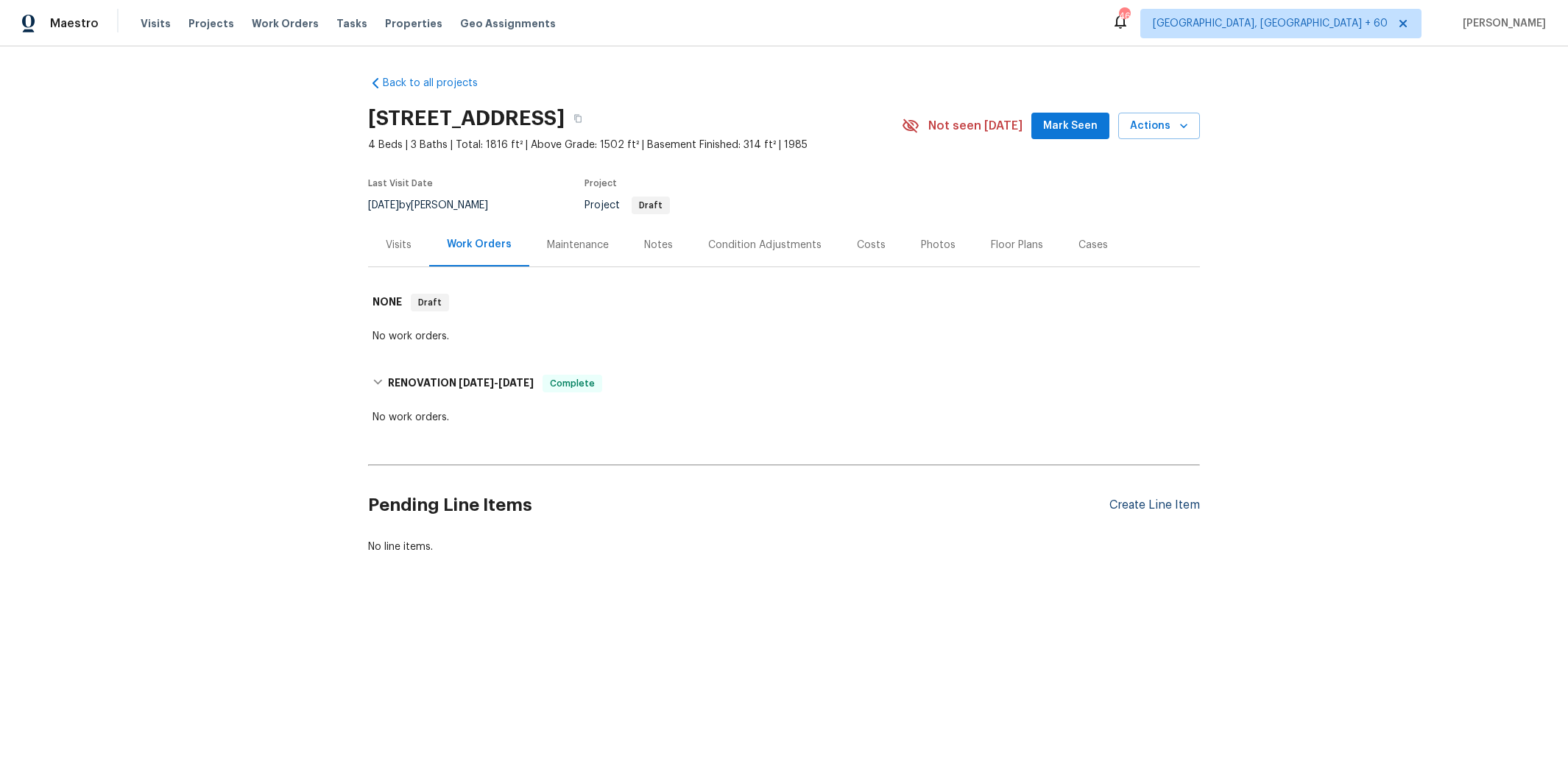
click at [1144, 505] on div "Create Line Item" at bounding box center [1155, 505] width 91 height 14
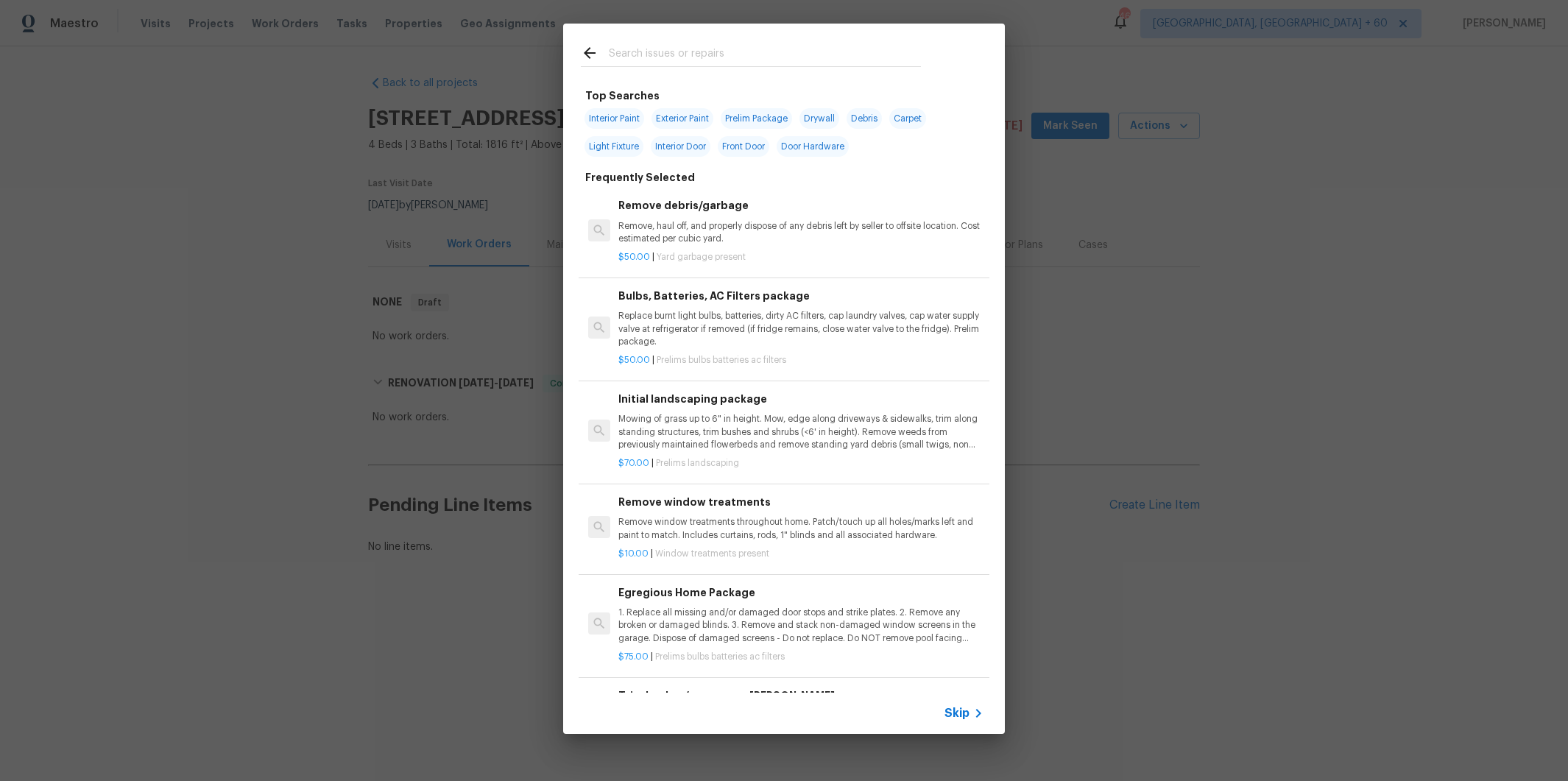
click at [954, 711] on span "Skip" at bounding box center [957, 713] width 25 height 14
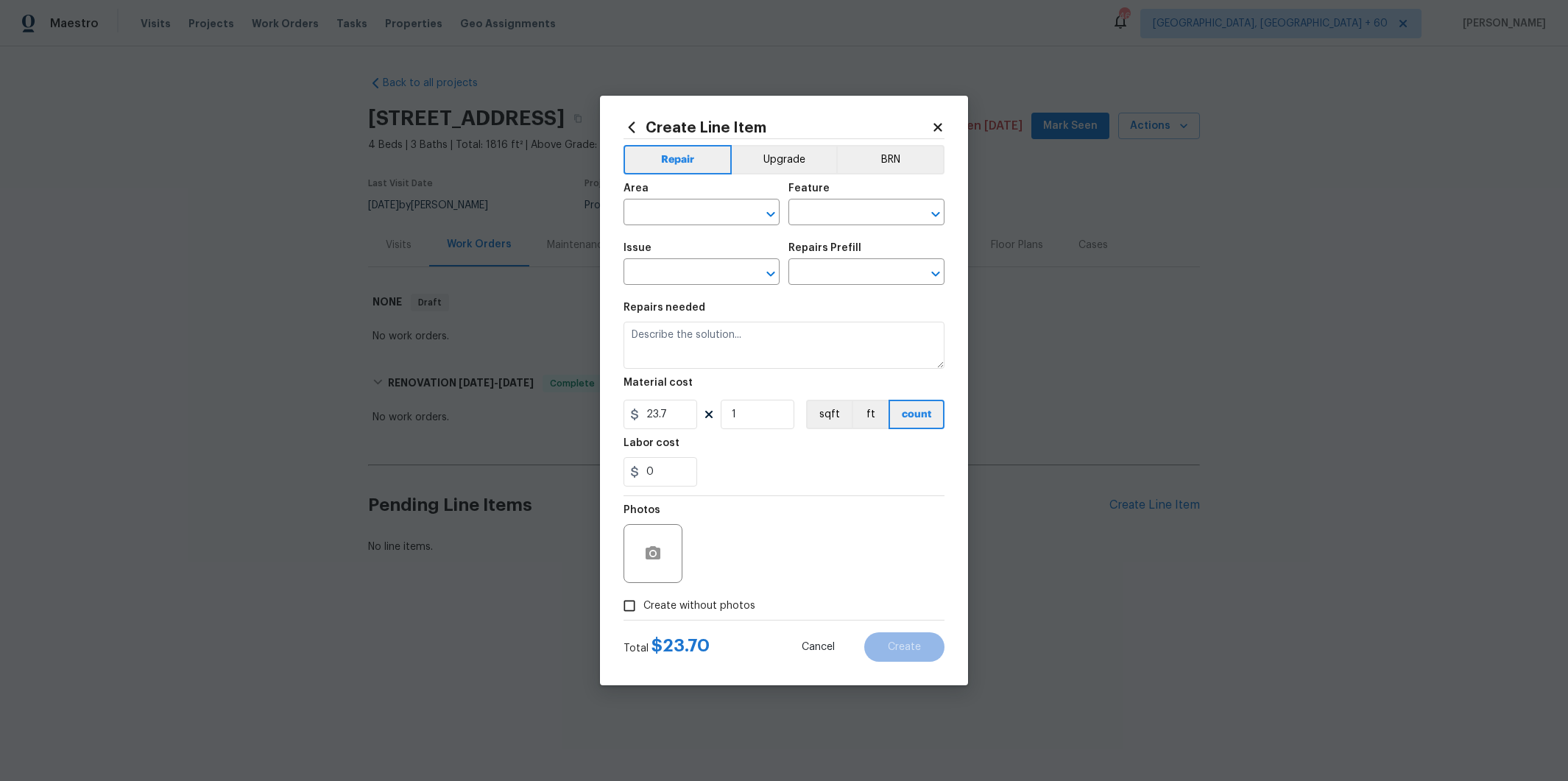
click at [939, 132] on icon at bounding box center [938, 127] width 14 height 14
